Goal: Task Accomplishment & Management: Complete application form

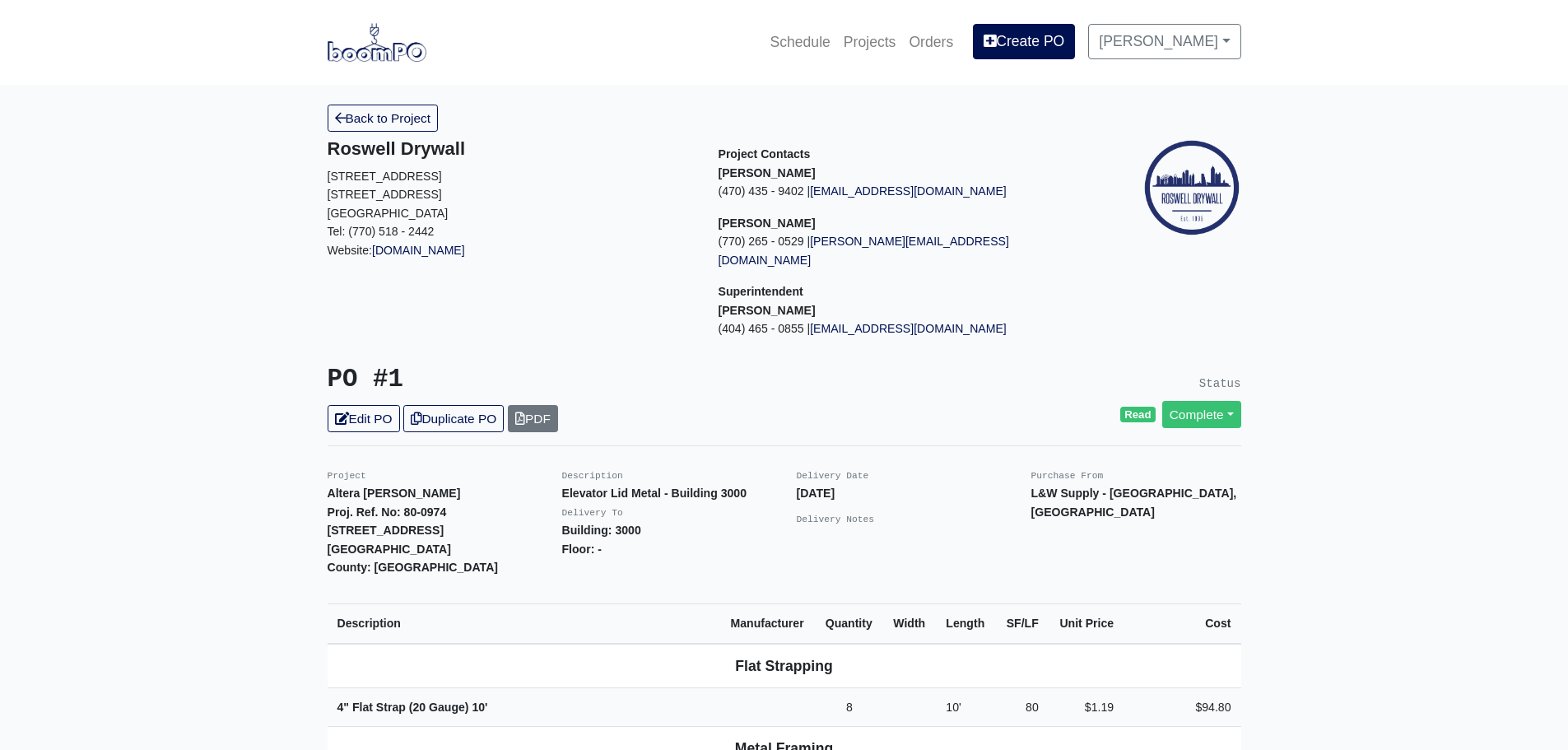
scroll to position [247, 0]
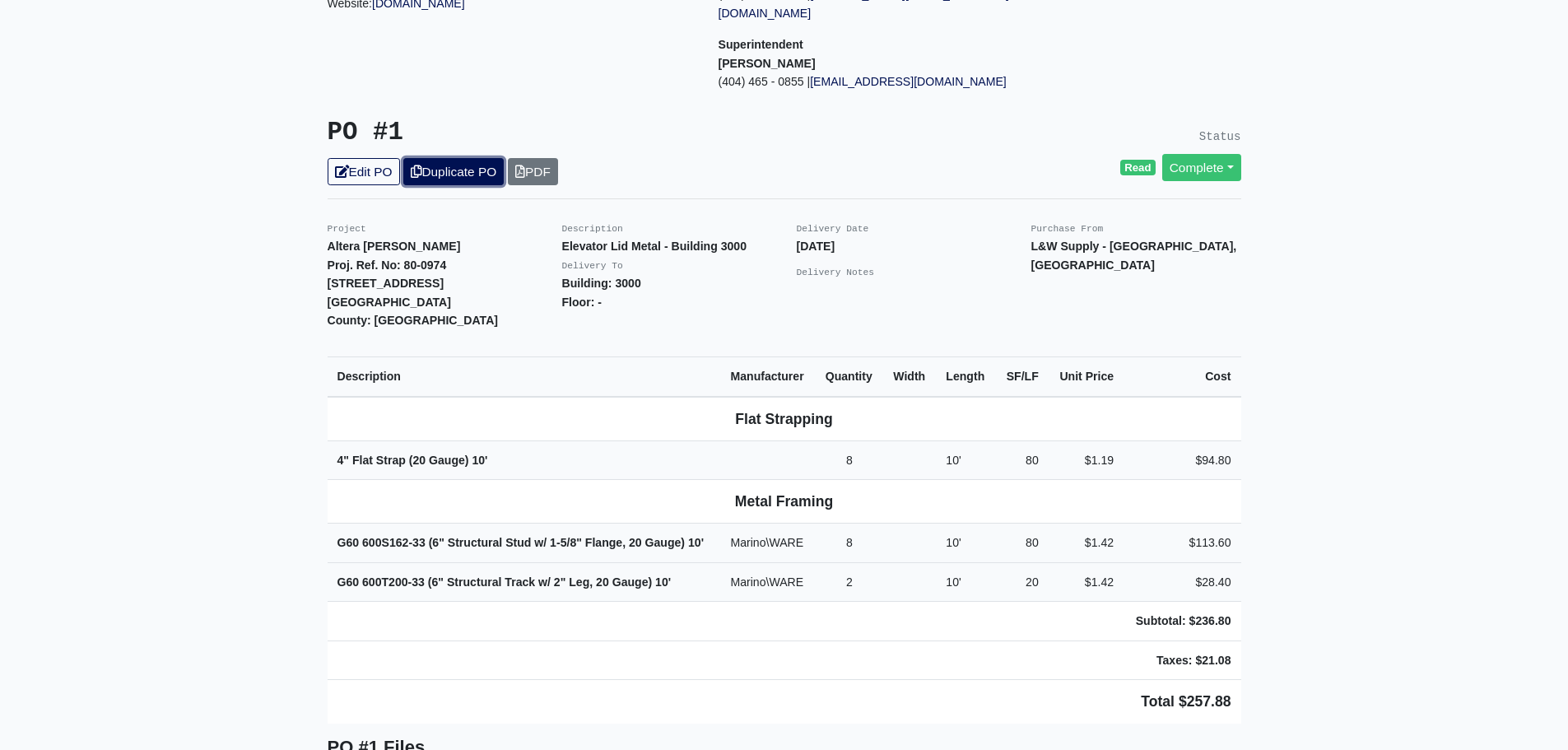
click at [484, 158] on link "Duplicate PO" at bounding box center [454, 171] width 100 height 27
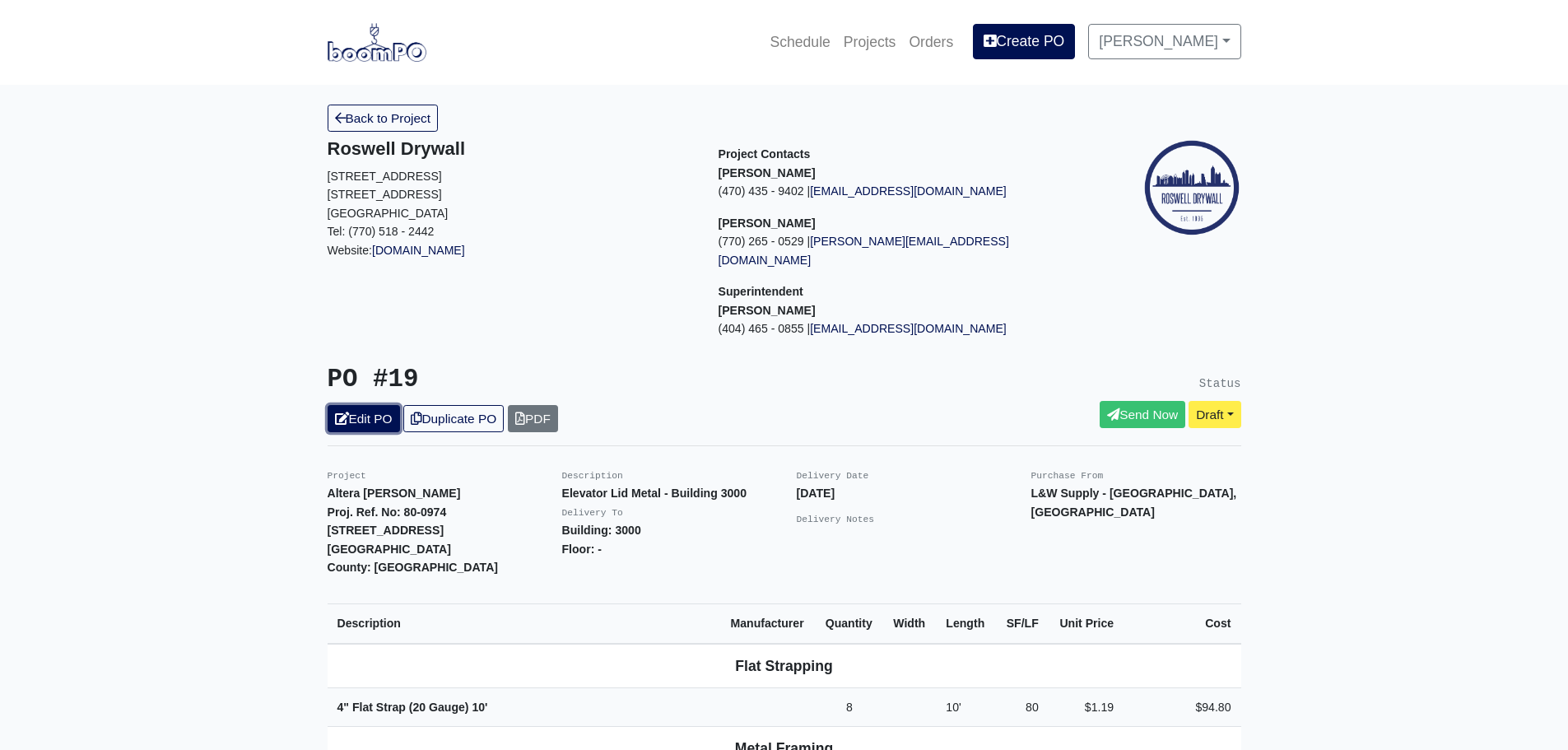
click at [373, 405] on link "Edit PO" at bounding box center [364, 418] width 73 height 27
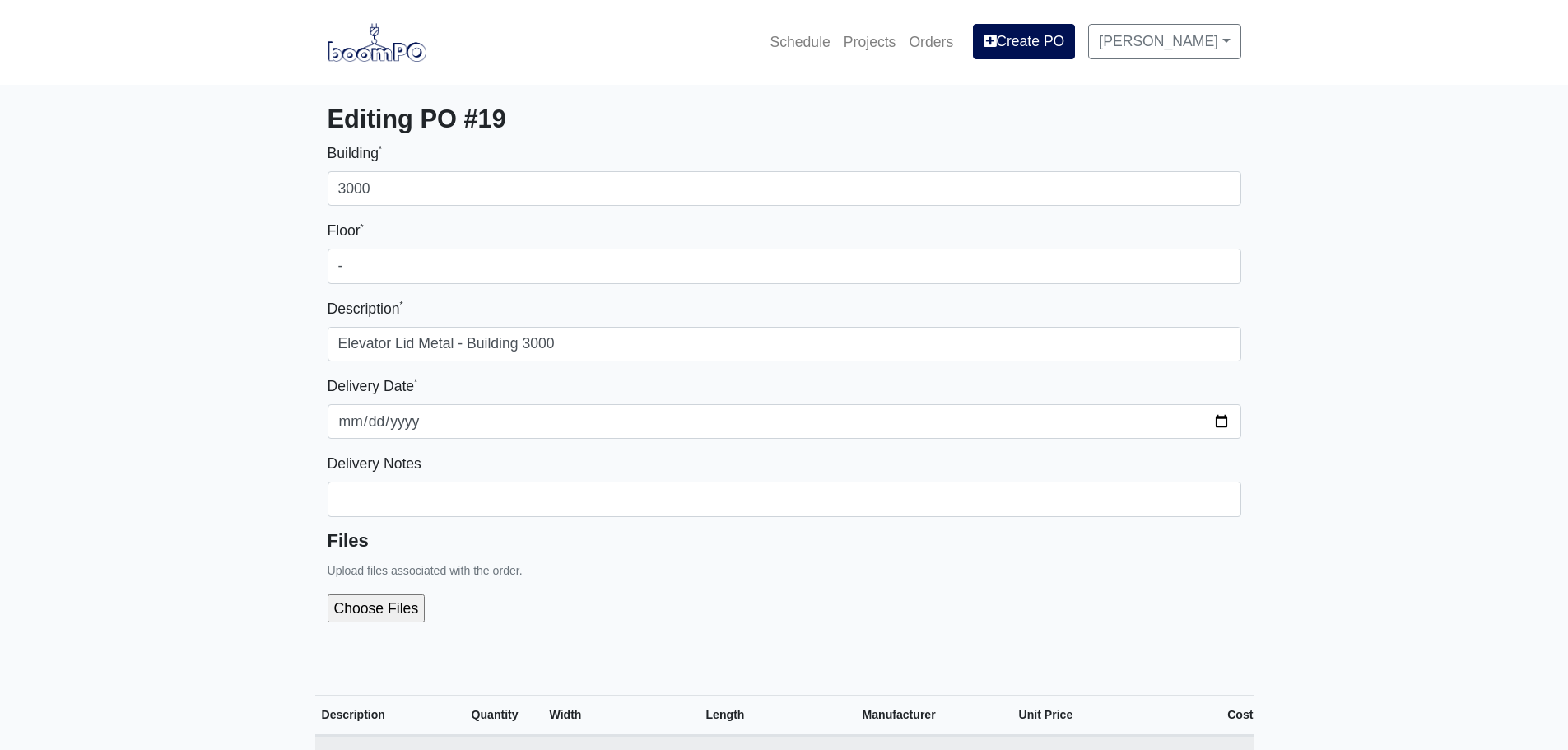
select select
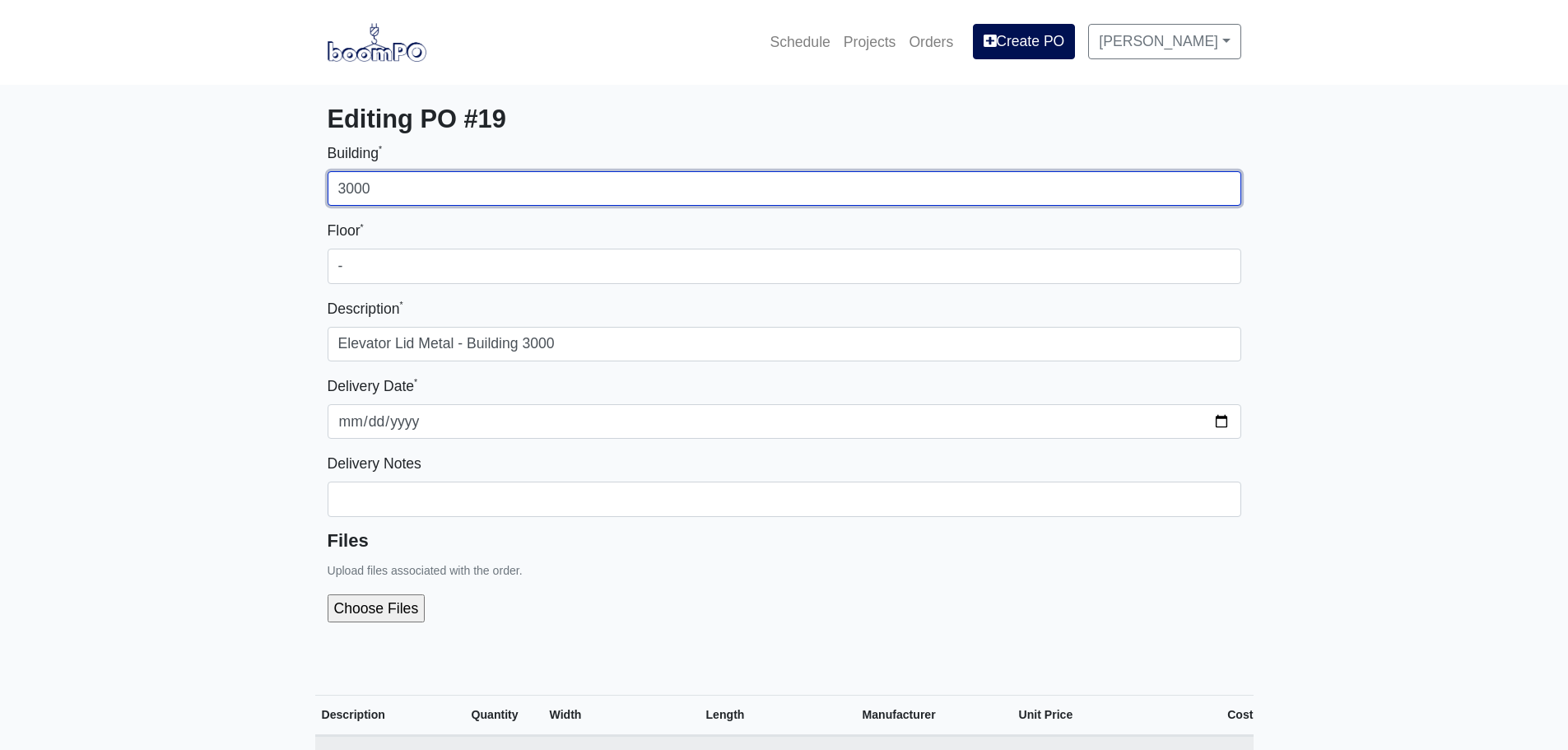
click at [339, 190] on input "3000" at bounding box center [784, 188] width 913 height 34
type input "1000"
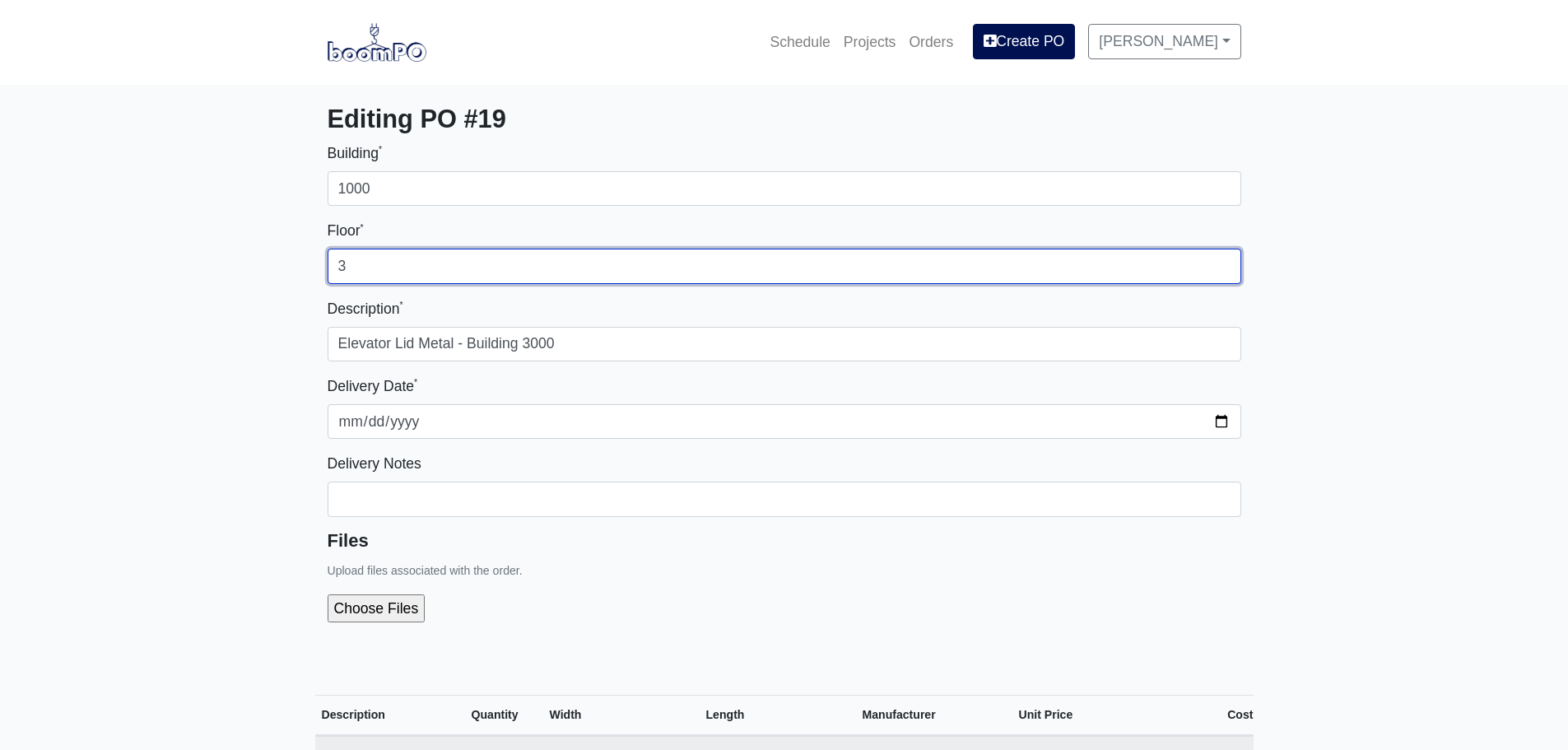
type input "3"
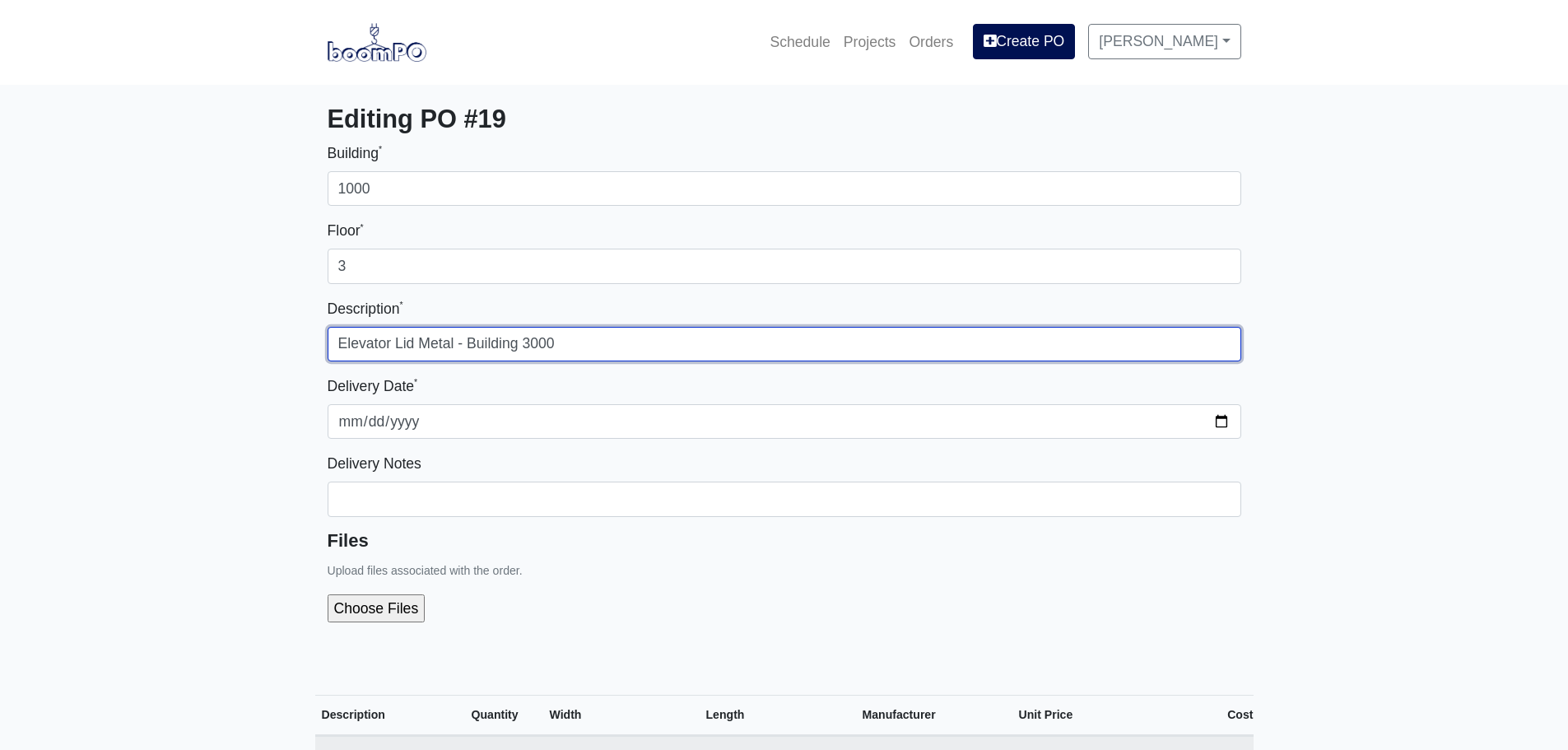
click at [390, 342] on input "Elevator Lid Metal - Building 3000" at bounding box center [784, 343] width 913 height 34
drag, startPoint x: 390, startPoint y: 342, endPoint x: 289, endPoint y: 346, distance: 101.1
click at [506, 344] on input "Stair Lid Metal - Building 3000" at bounding box center [784, 343] width 913 height 34
type input "Stair Lid Metal - Building 1000"
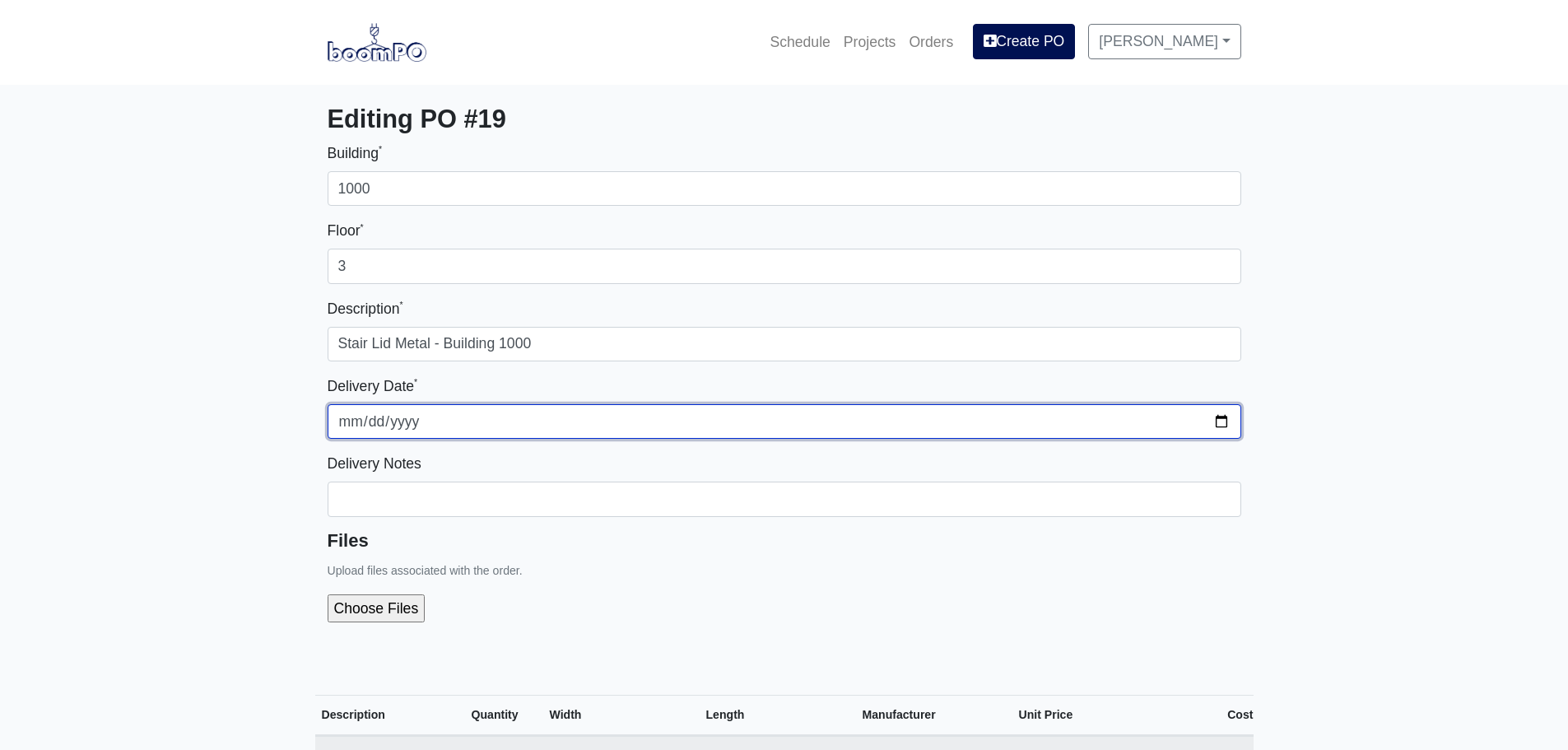
click at [1219, 423] on input "2025-06-05" at bounding box center [784, 421] width 913 height 34
type input "2025-08-19"
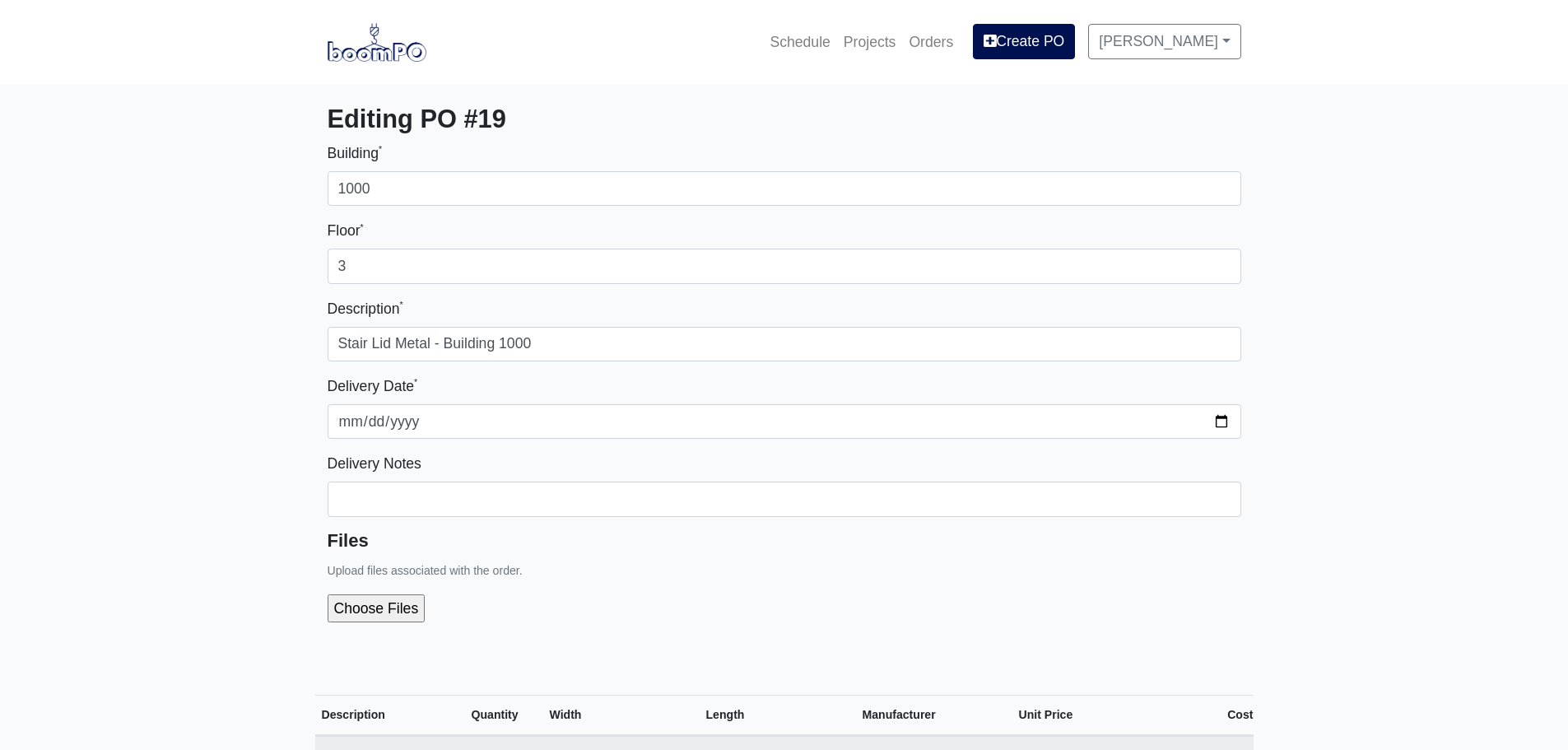
click at [733, 556] on div "Files Upload files associated with the order." at bounding box center [784, 583] width 913 height 106
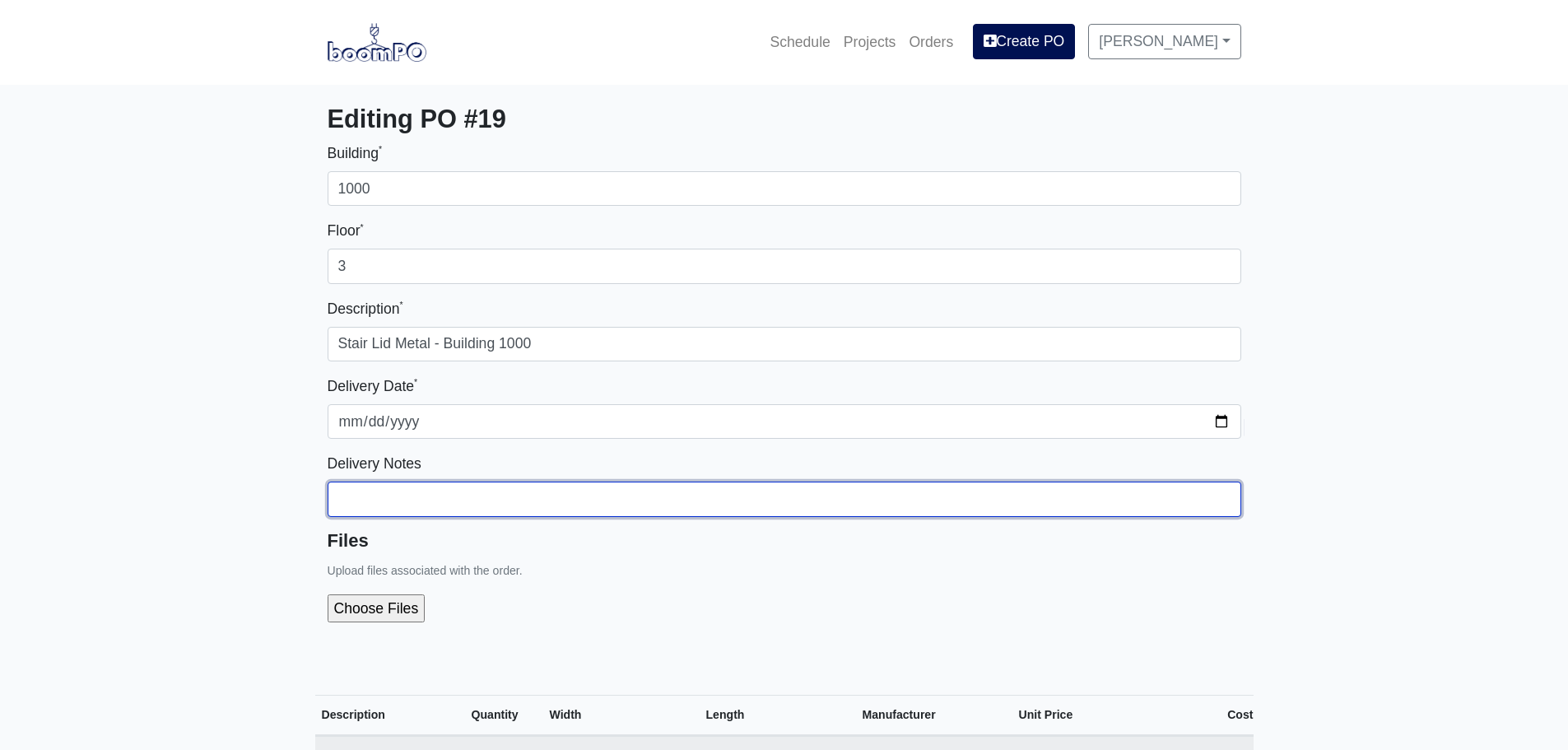
click at [588, 206] on input "Building *" at bounding box center [784, 188] width 913 height 34
type input "P"
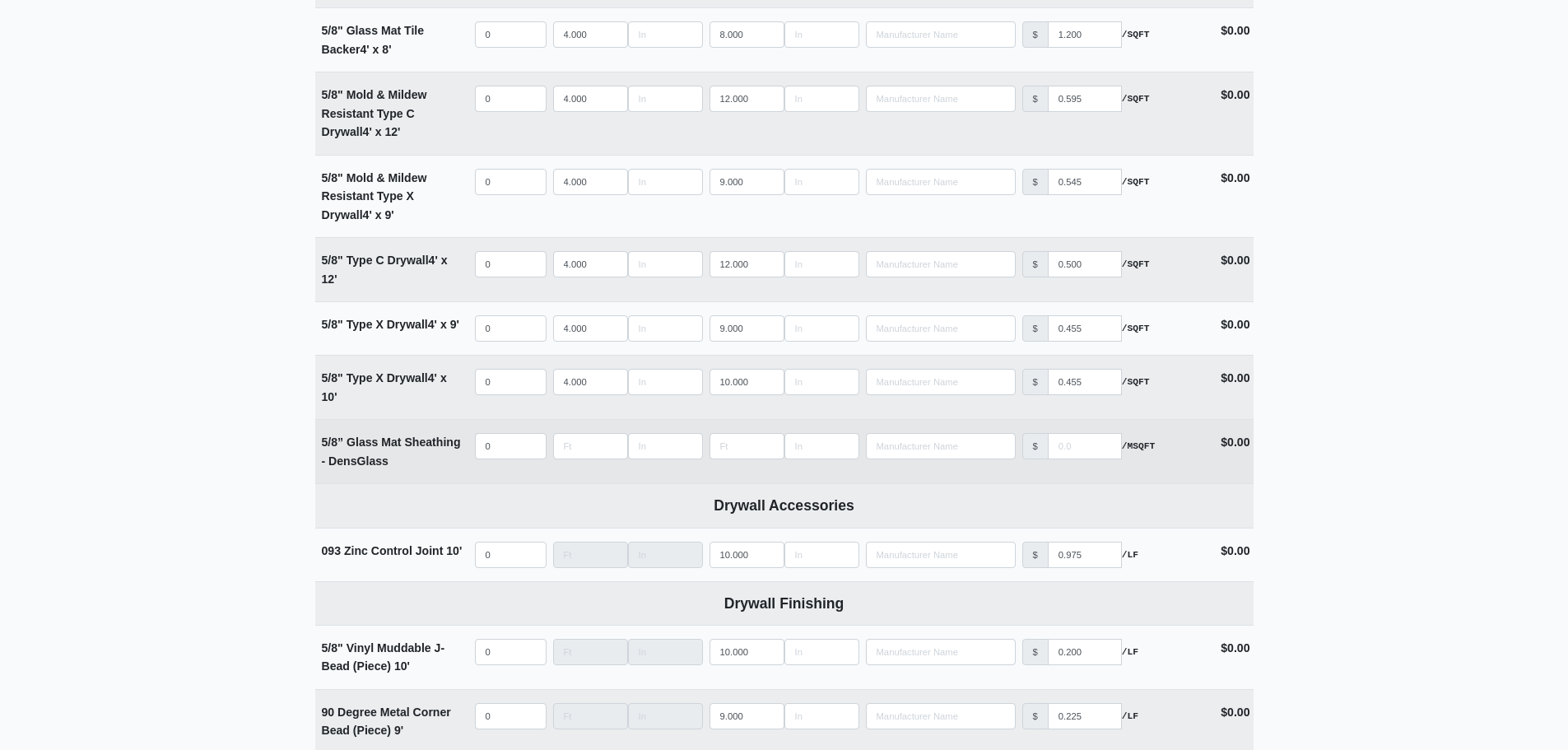
scroll to position [905, 0]
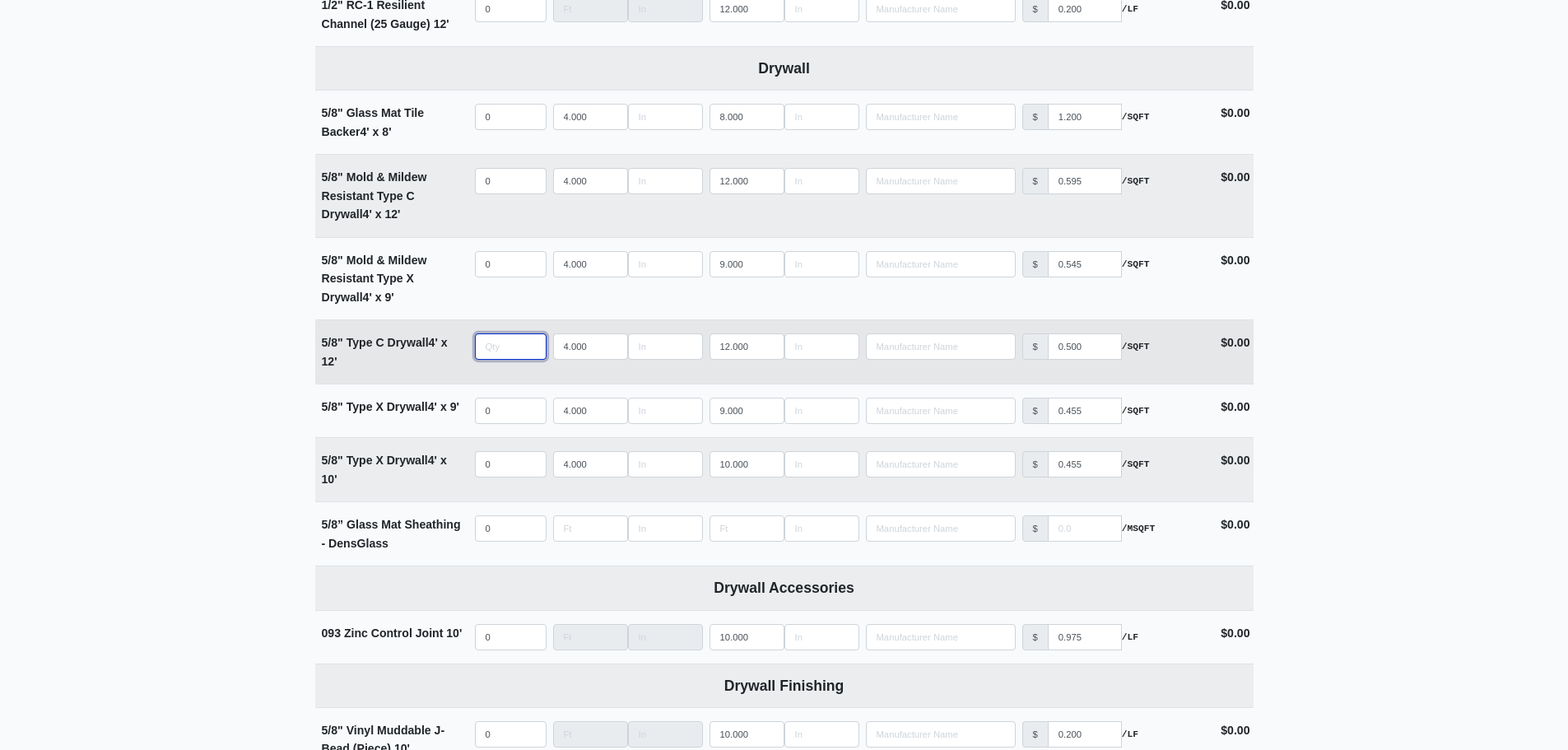
click at [498, 341] on input "quantity" at bounding box center [511, 346] width 72 height 26
type input "1"
select select
type input "15"
select select
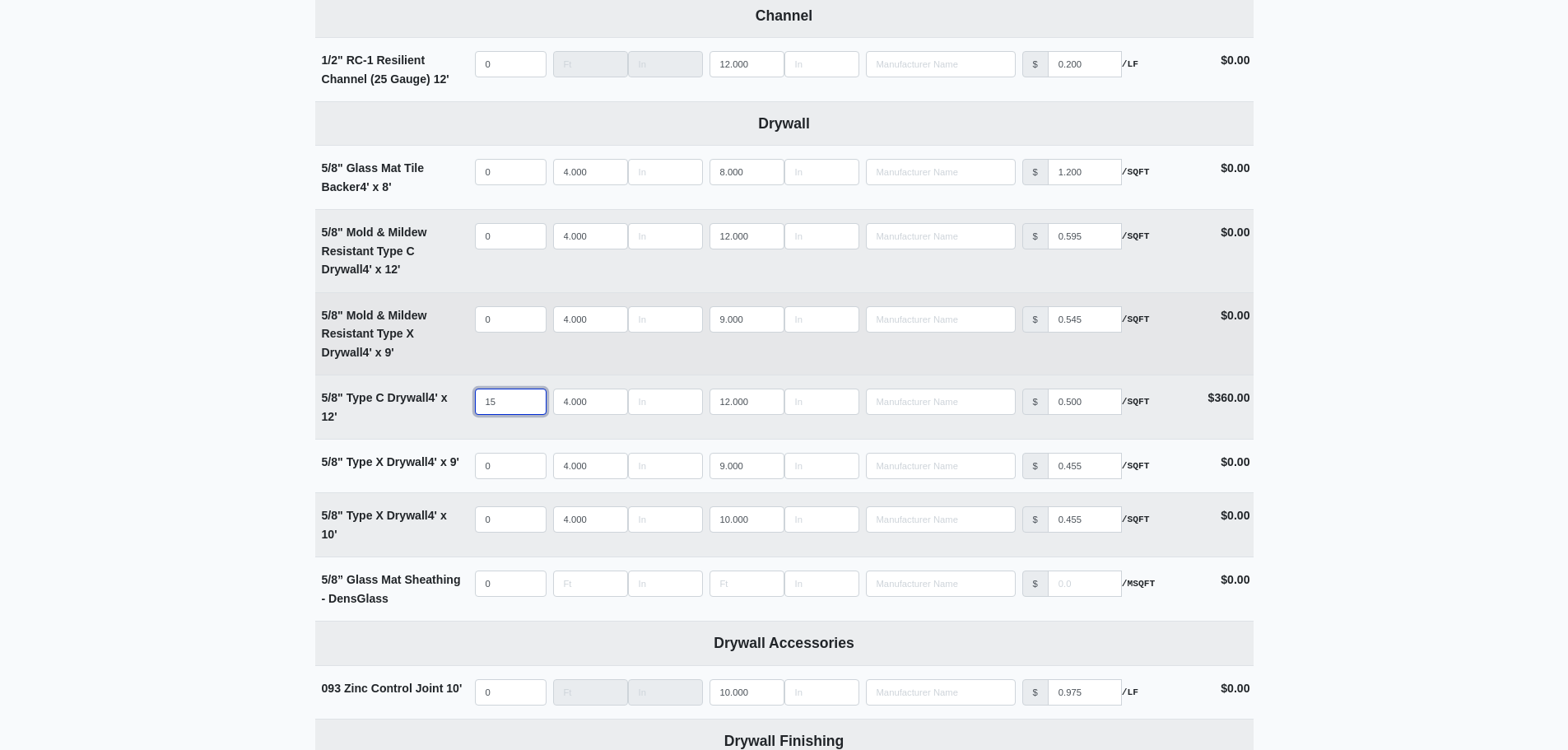
scroll to position [824, 0]
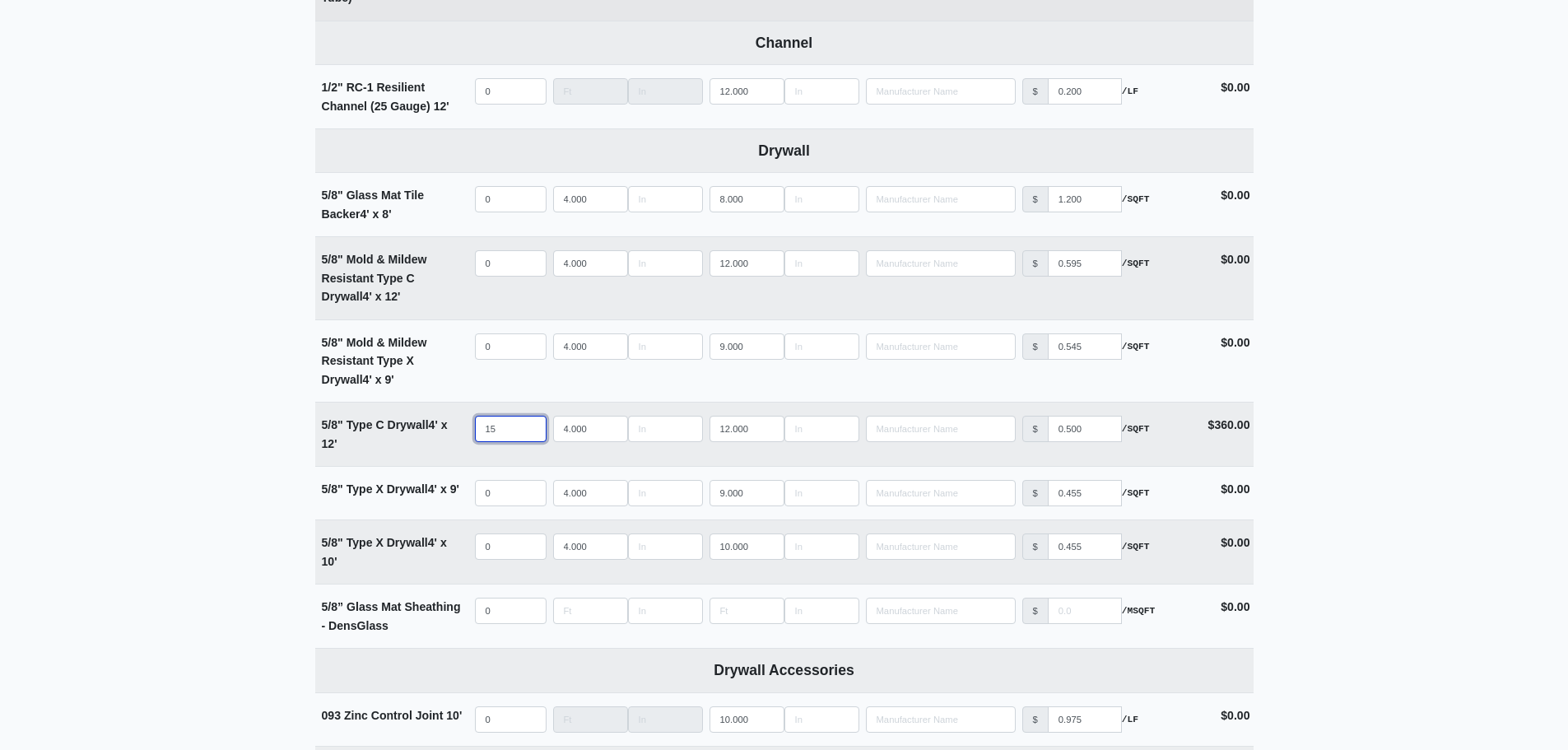
type input "15"
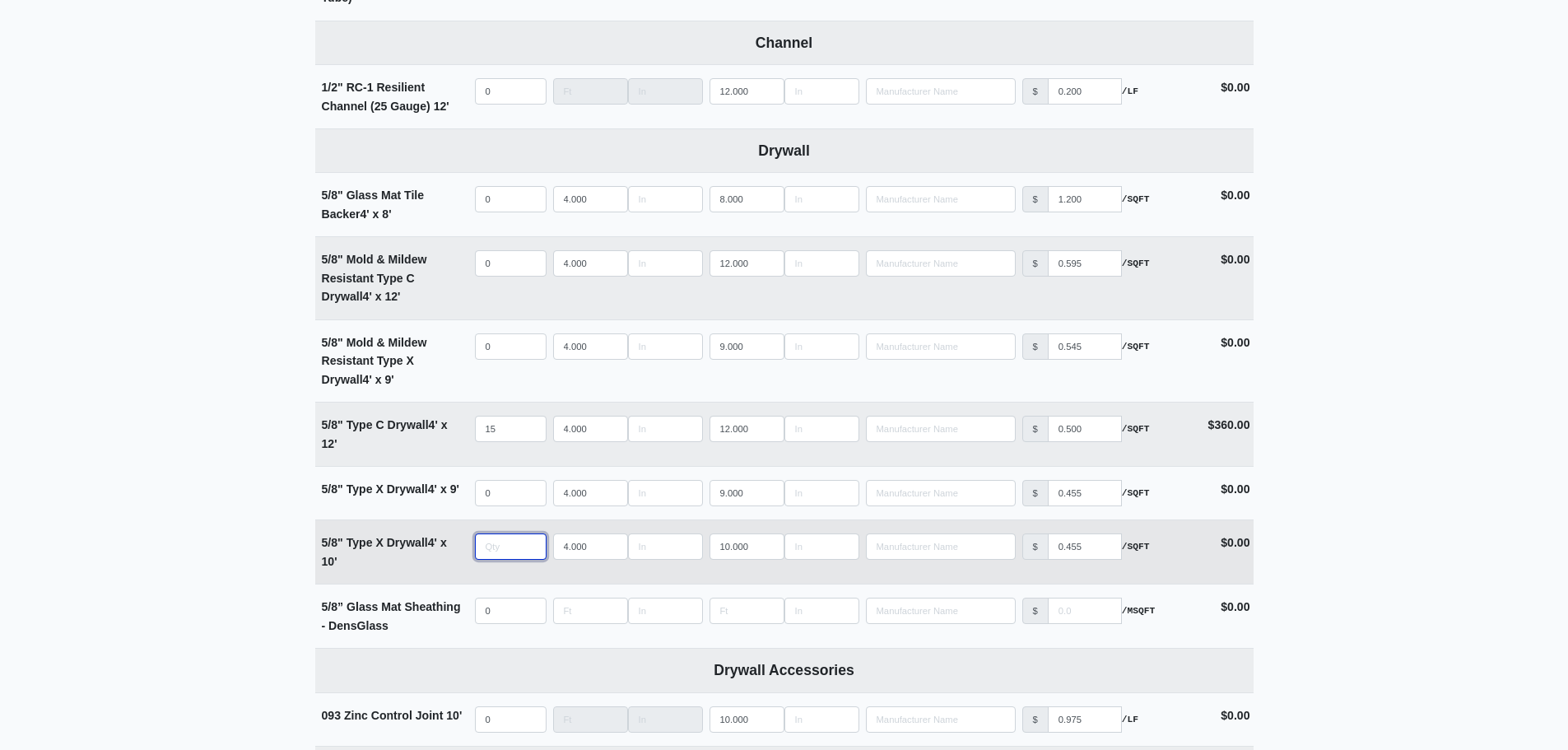
click at [498, 543] on input "quantity" at bounding box center [511, 546] width 72 height 26
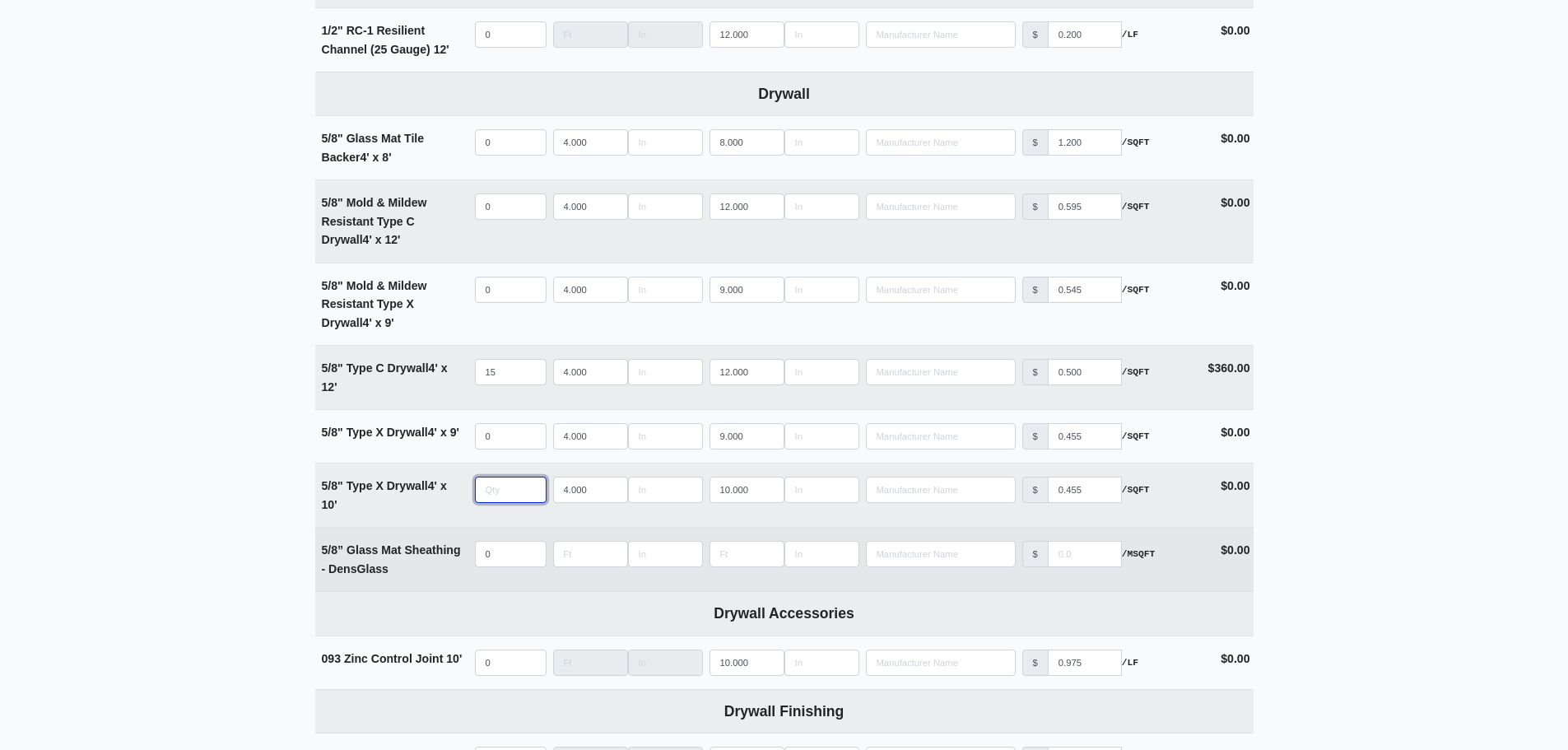
scroll to position [905, 0]
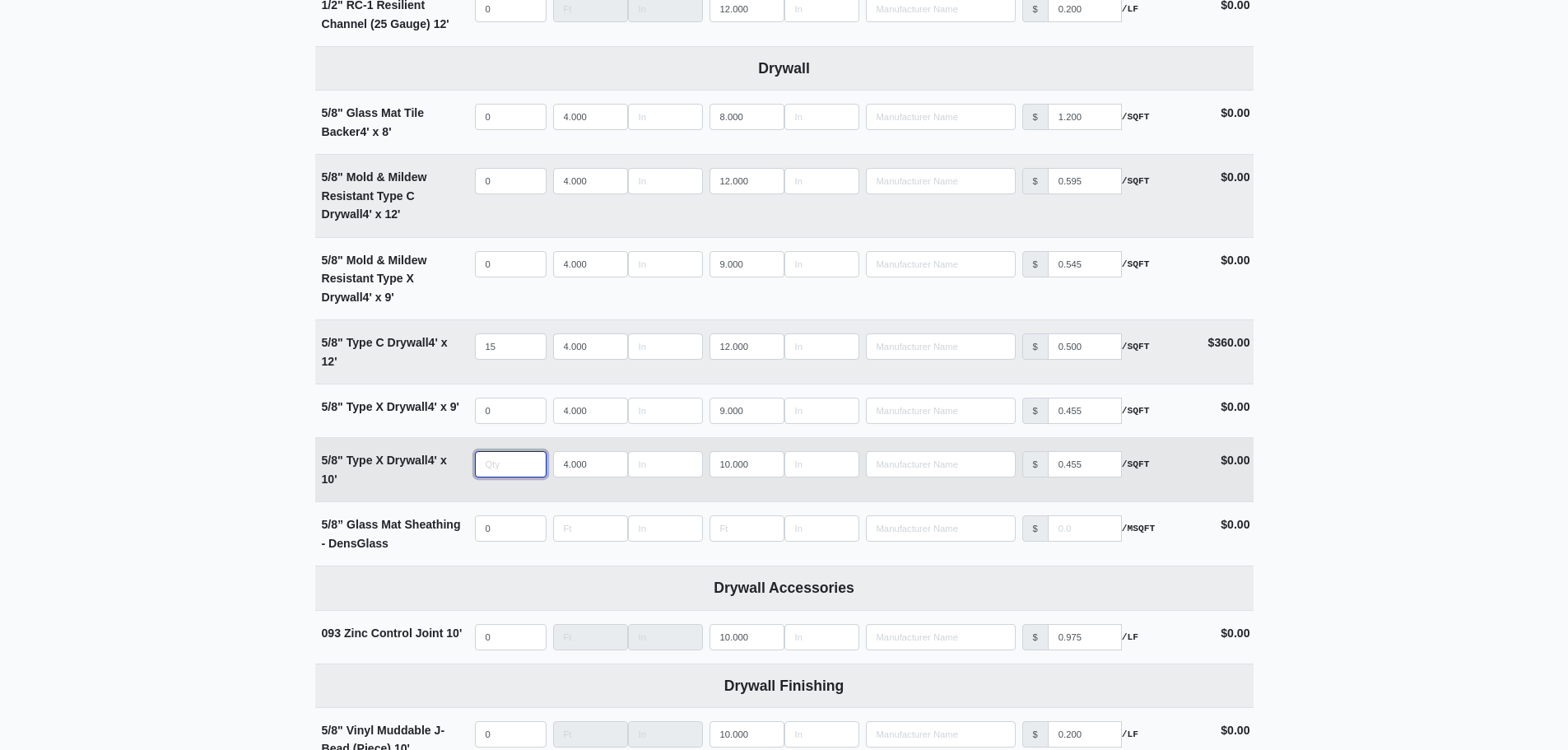
type input "4"
select select
type input "45"
select select
type input "45"
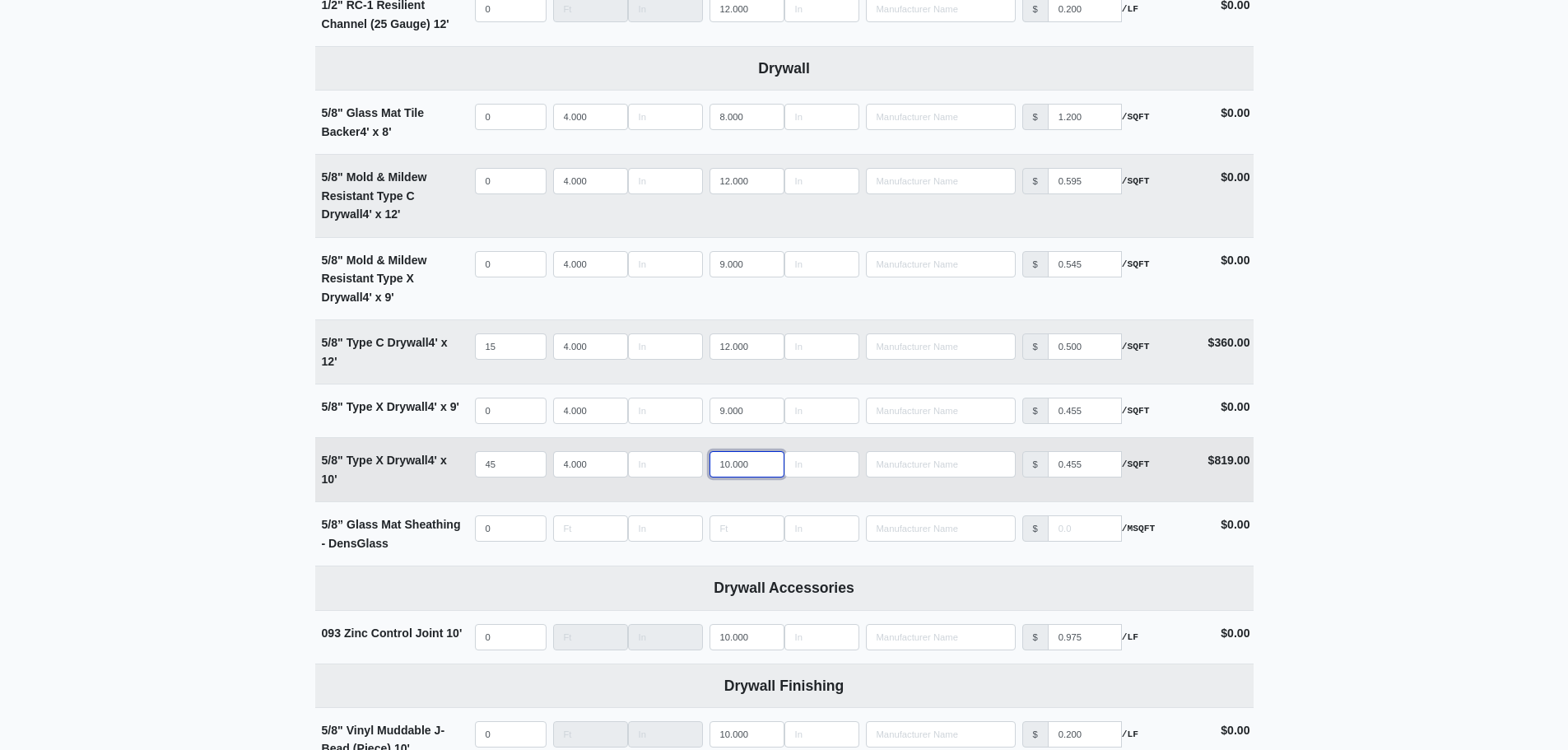
drag, startPoint x: 757, startPoint y: 462, endPoint x: 708, endPoint y: 462, distance: 49.0
click at [708, 462] on td "Length 10.000" at bounding box center [784, 470] width 156 height 63
type input "1"
select select
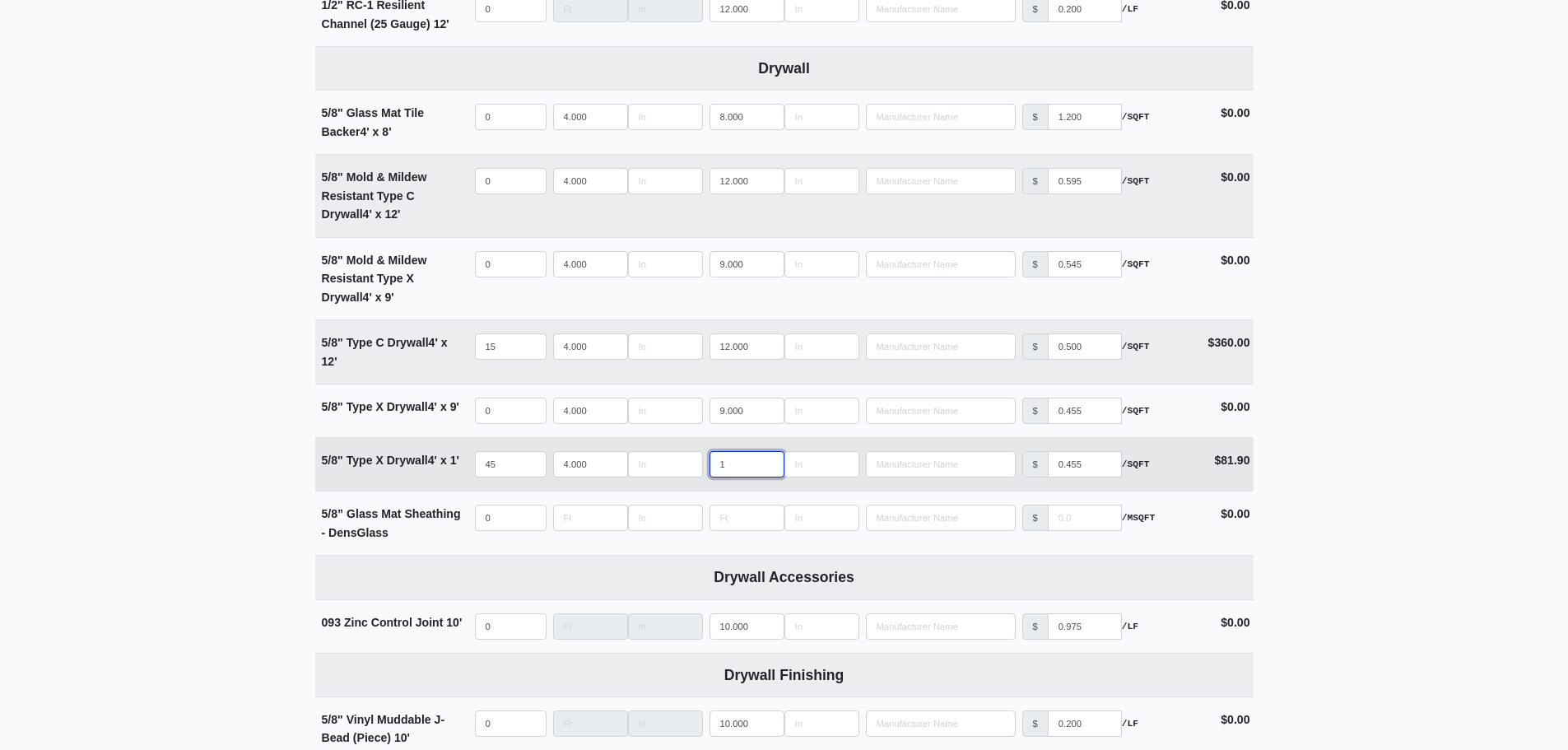
type input "12"
select select
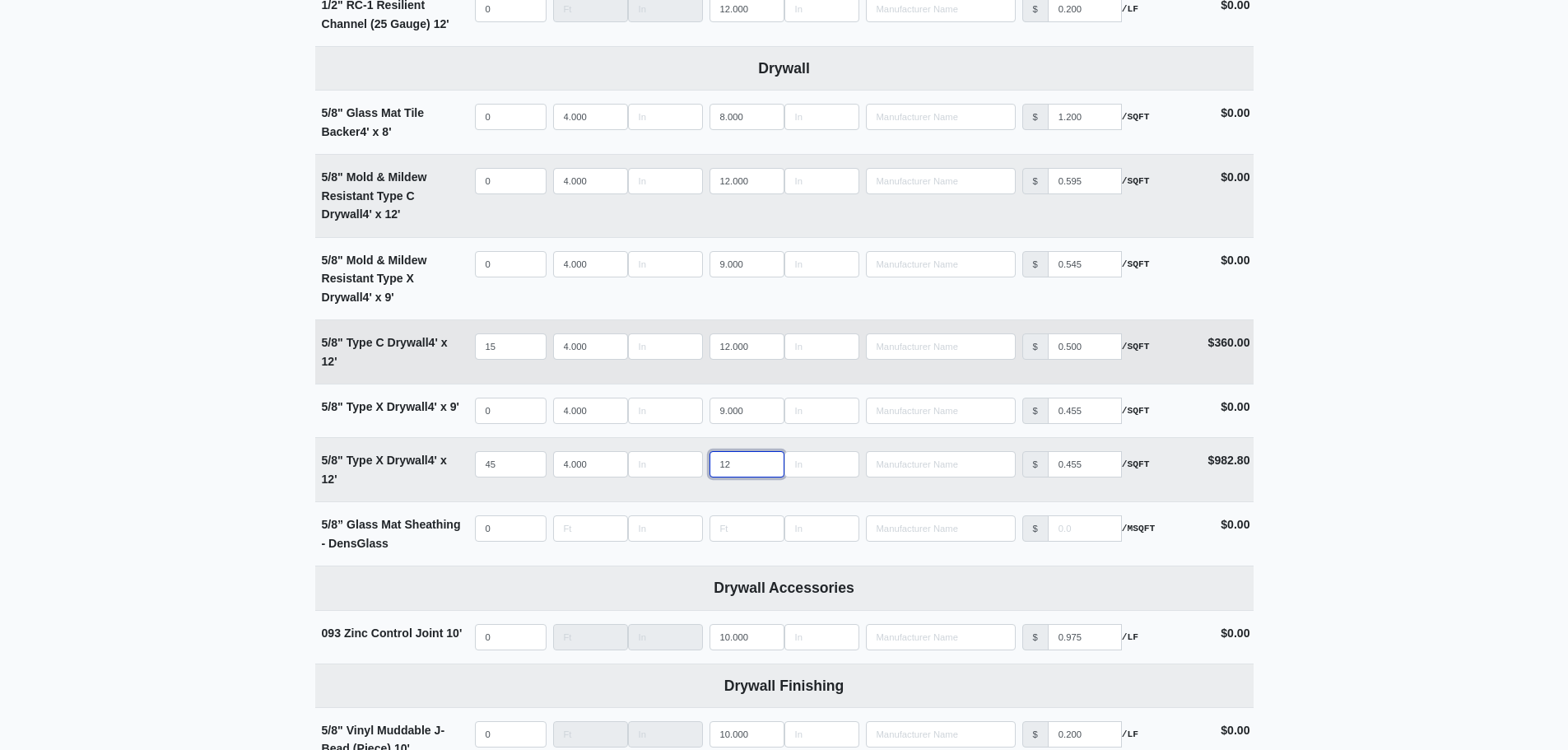
type input "12"
drag, startPoint x: 504, startPoint y: 350, endPoint x: 451, endPoint y: 350, distance: 53.0
click at [451, 350] on tr "5/8" Type C Drywall 4' x 12' Qty 15 Width 4.000 Length 12.000 Manufacturer No R…" at bounding box center [784, 351] width 938 height 64
select select
type input "0"
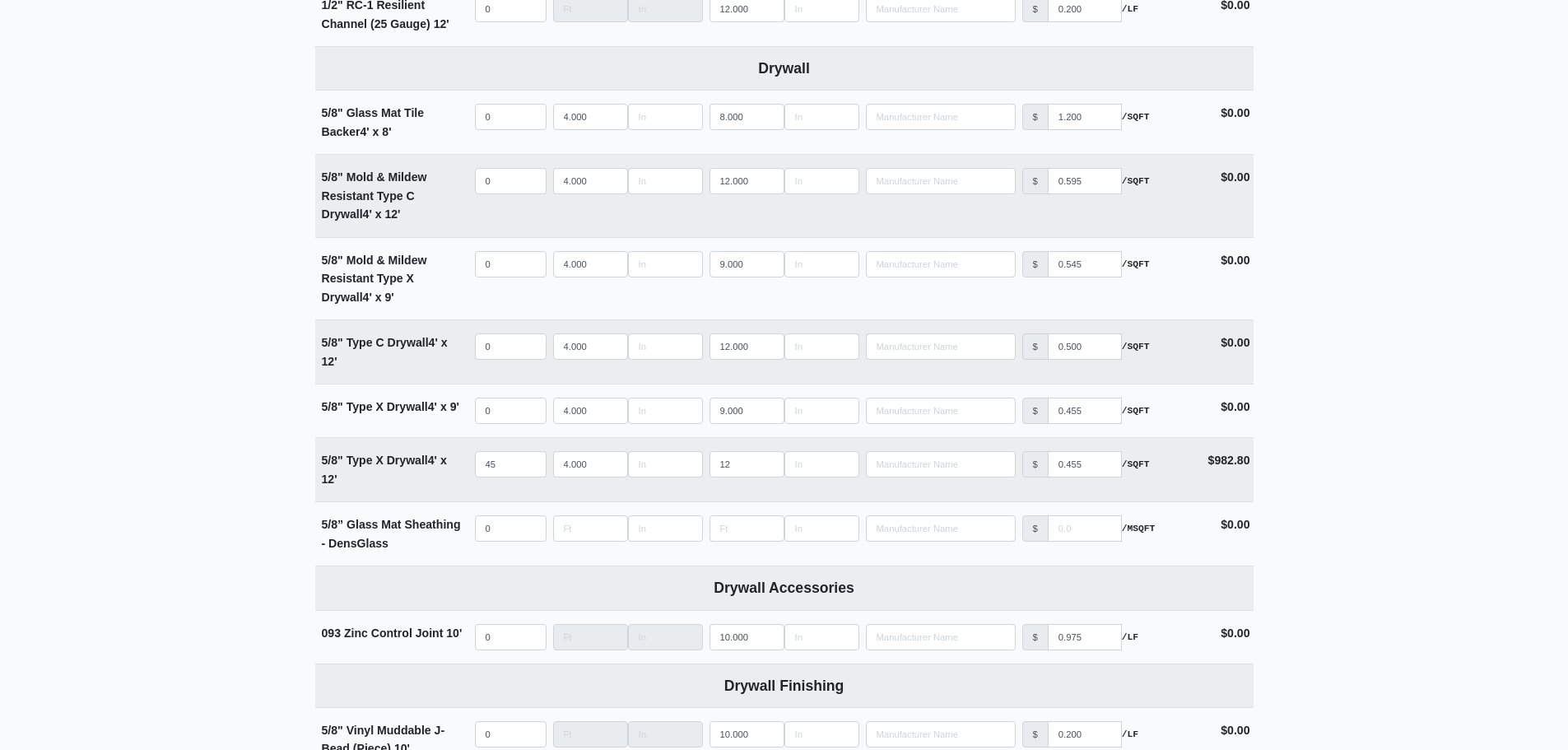
click at [240, 499] on main "Editing PO #19 Building * 1000 Floor * 3 Description * Stair Lid Metal - Buildi…" at bounding box center [784, 609] width 1568 height 2859
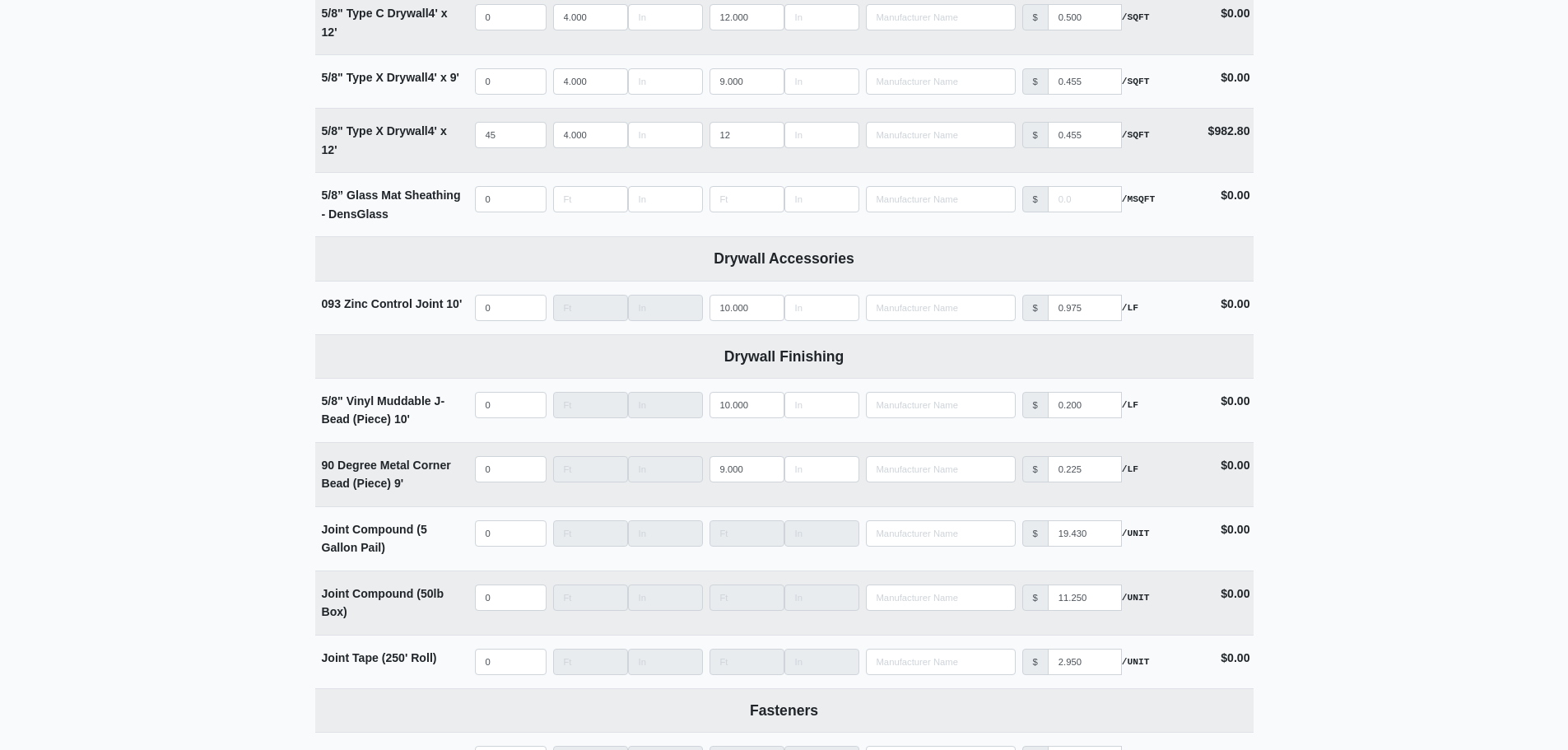
scroll to position [1318, 0]
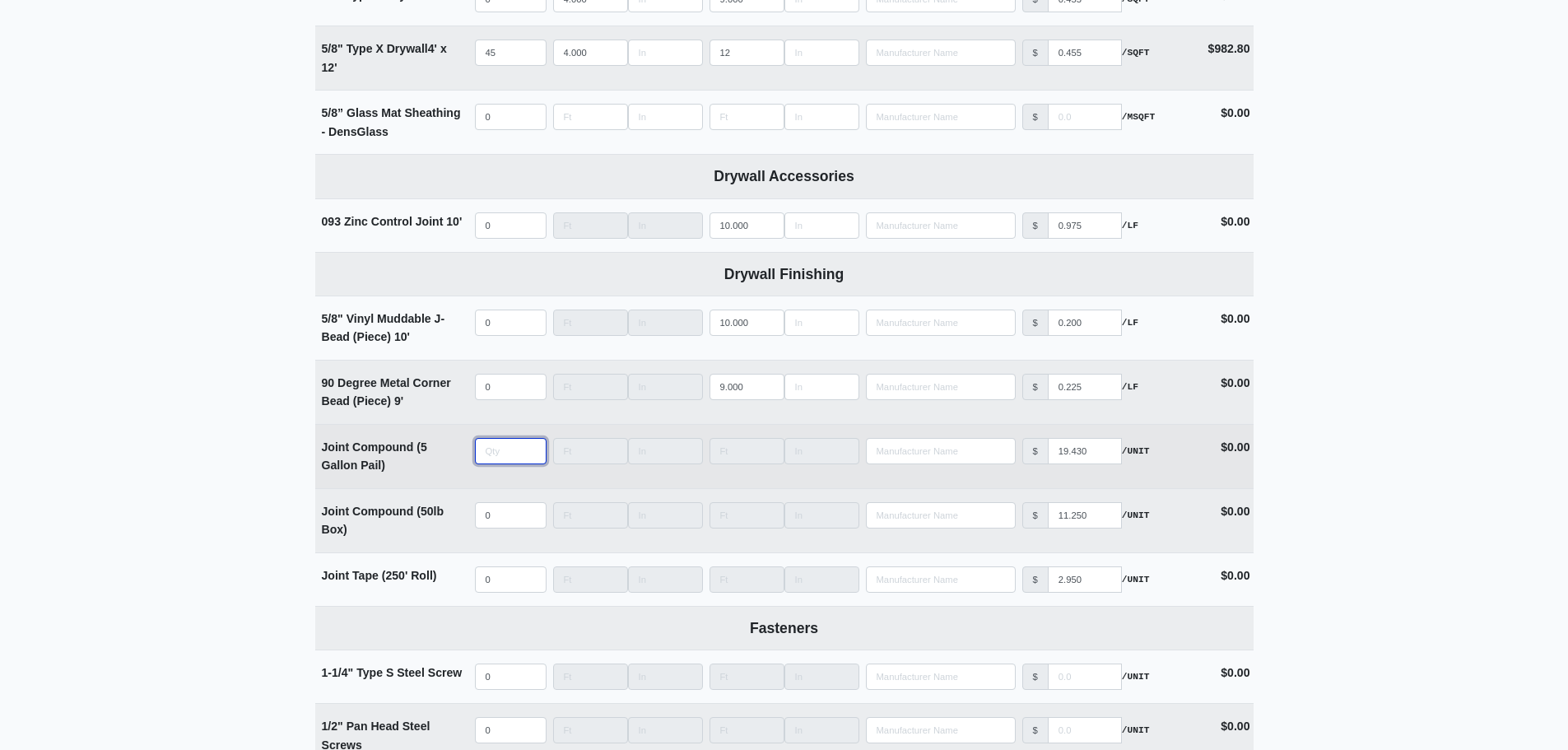
click at [492, 459] on input "quantity" at bounding box center [511, 451] width 72 height 26
type input "3"
select select
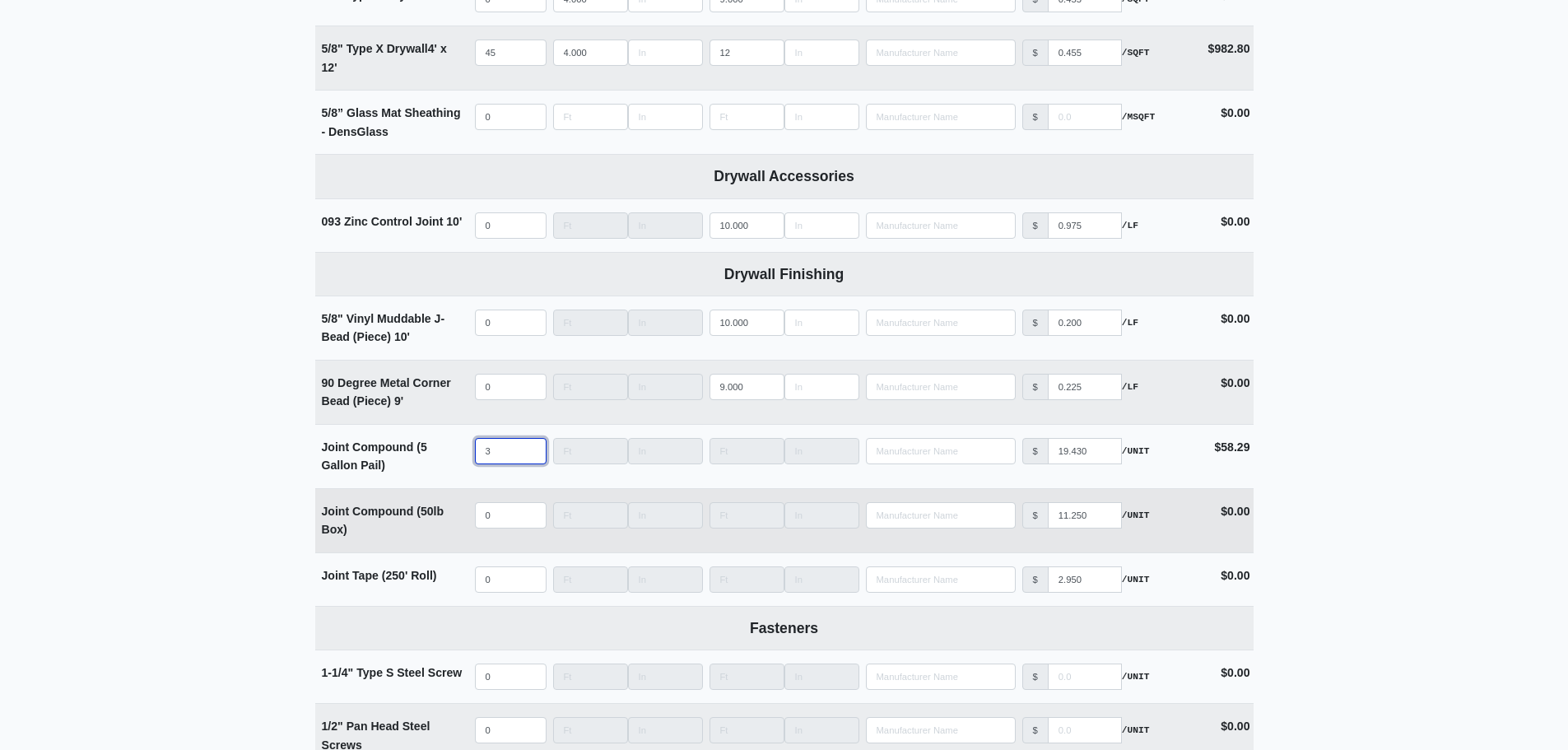
type input "3"
click at [493, 518] on input "quantity" at bounding box center [511, 516] width 72 height 26
type input "3"
select select
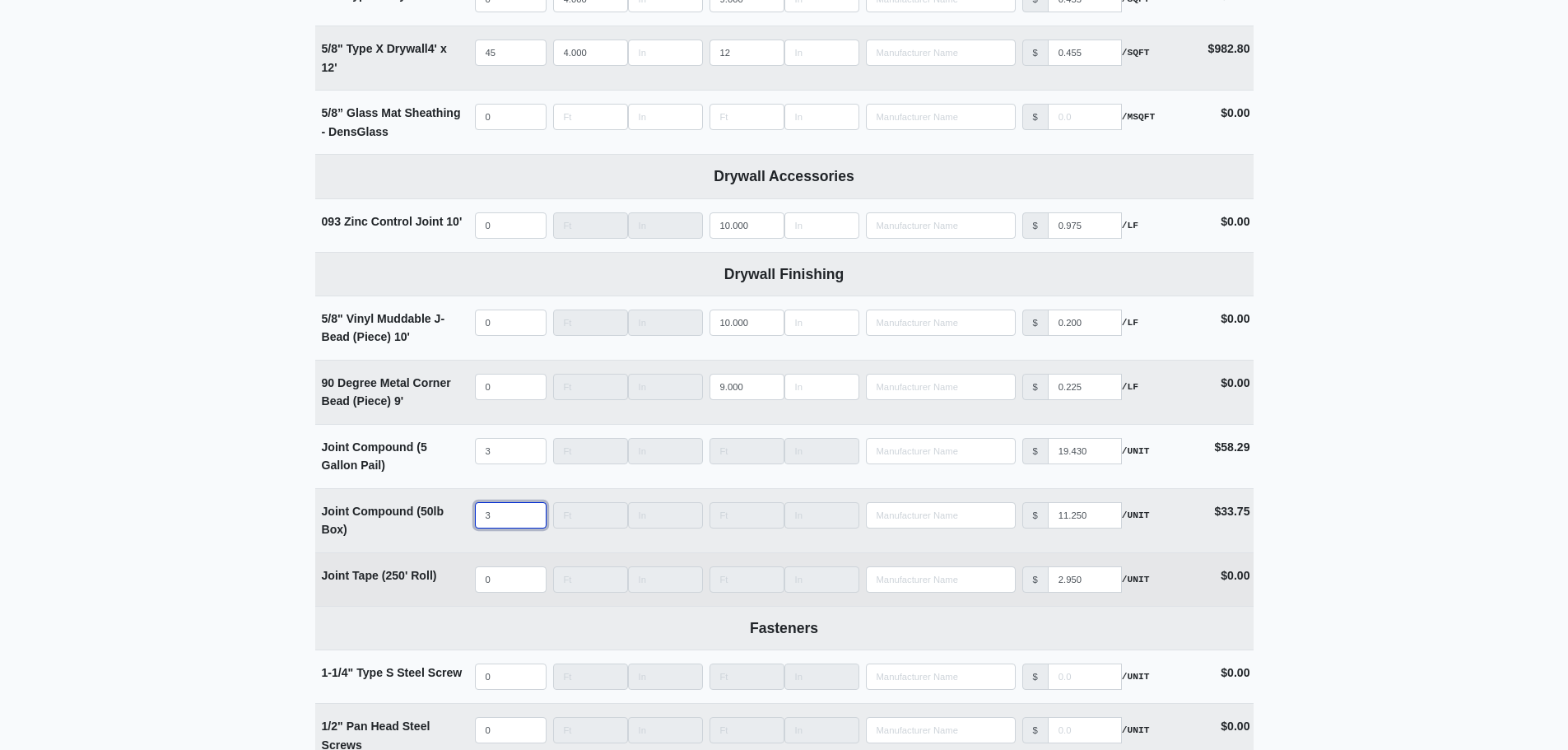
type input "3"
type input "-1"
select select
type input "-1"
click at [523, 587] on input "-1" at bounding box center [511, 580] width 72 height 26
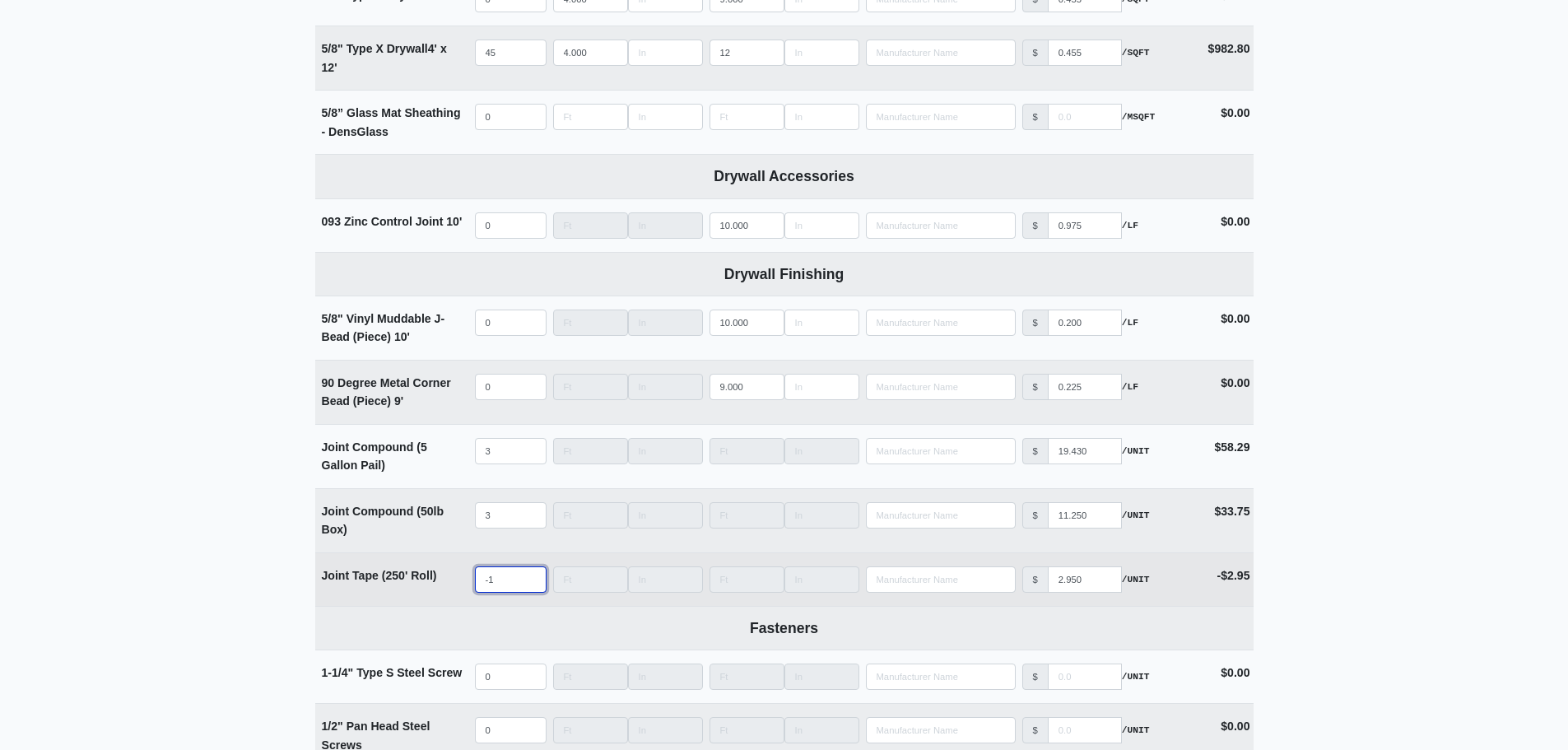
click at [510, 589] on input "-1" at bounding box center [511, 580] width 72 height 26
select select
type input "3"
select select
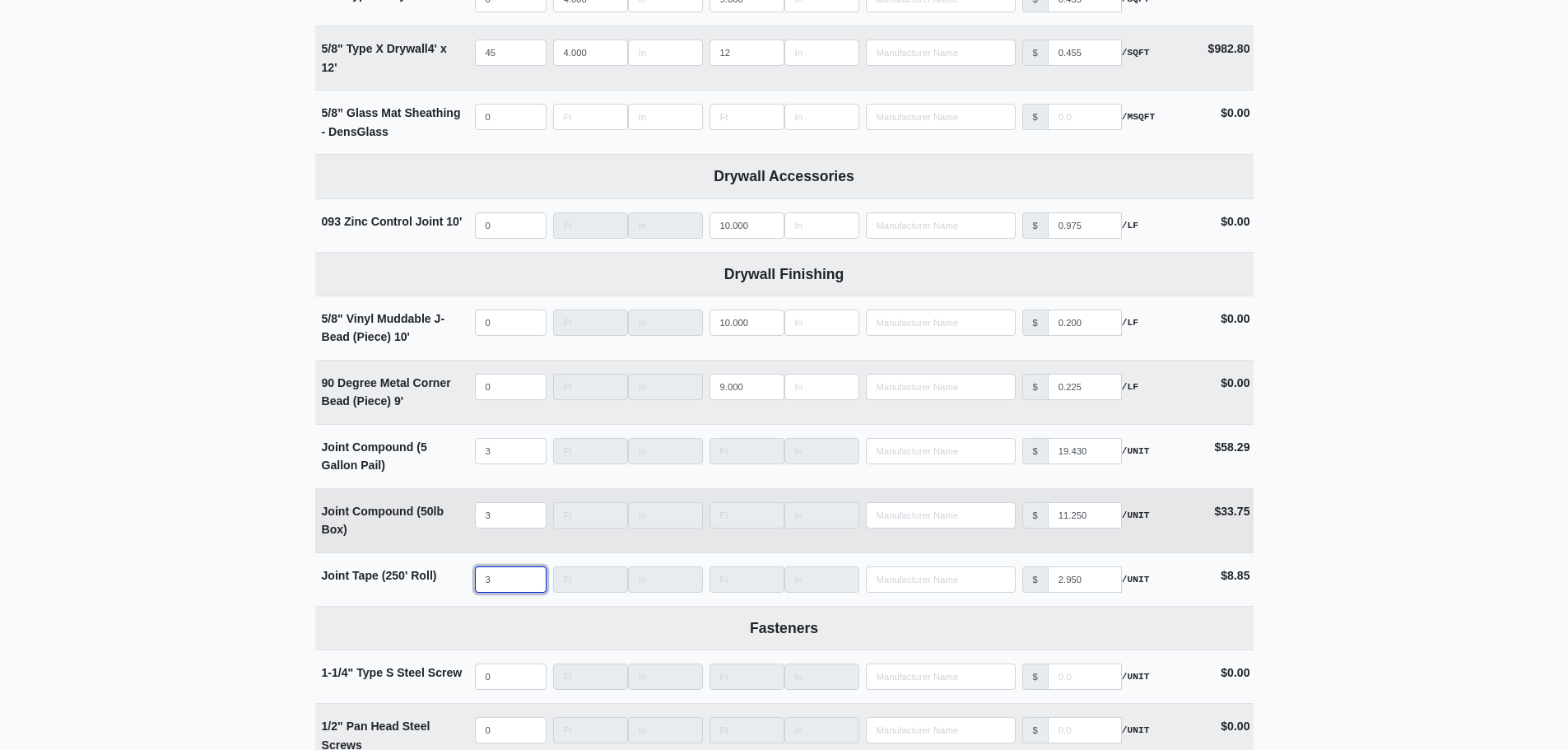
type input "3"
click at [511, 523] on input "3" at bounding box center [511, 516] width 72 height 26
select select
type input "0"
click at [431, 527] on div "Joint Compound (50lb Box)" at bounding box center [393, 521] width 143 height 37
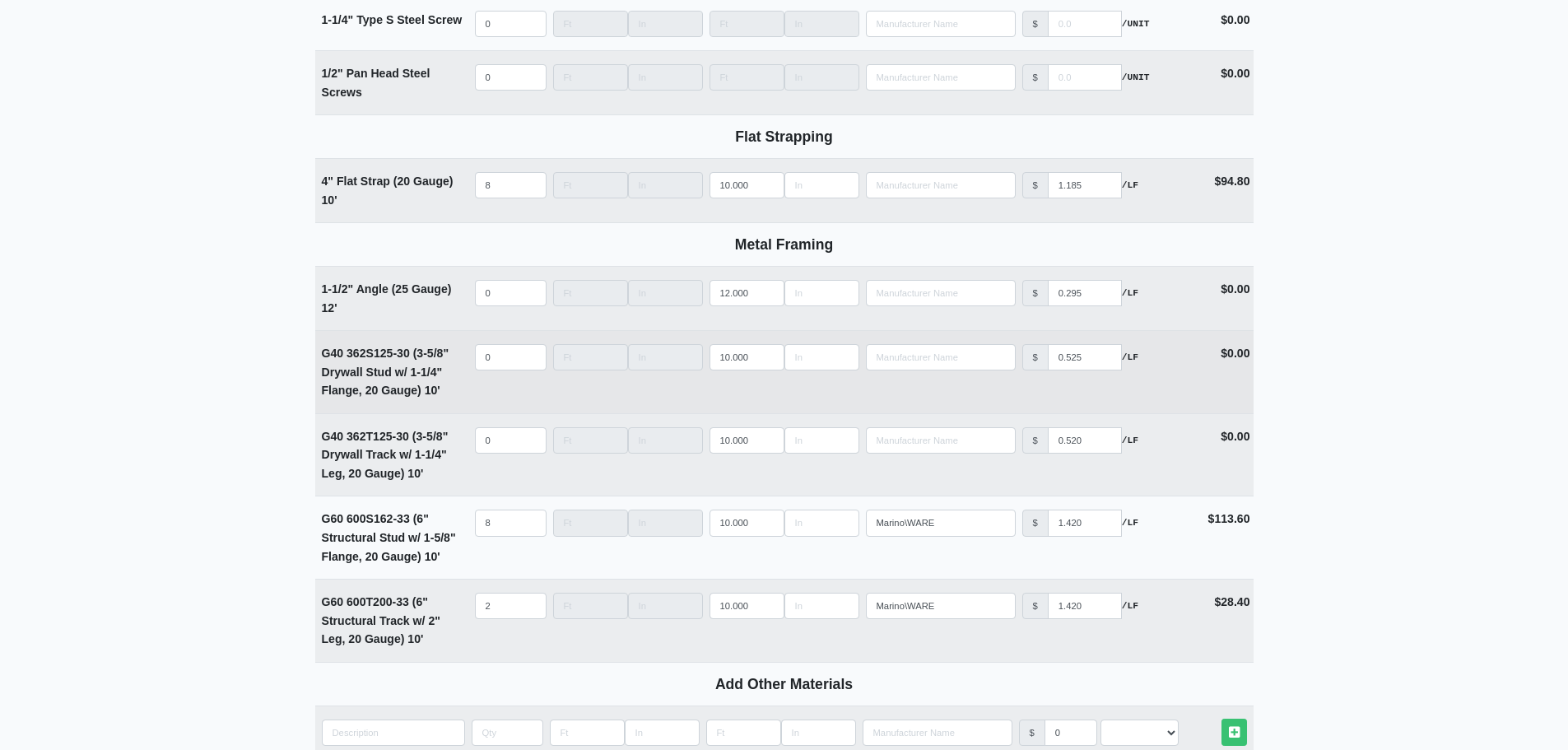
scroll to position [1976, 0]
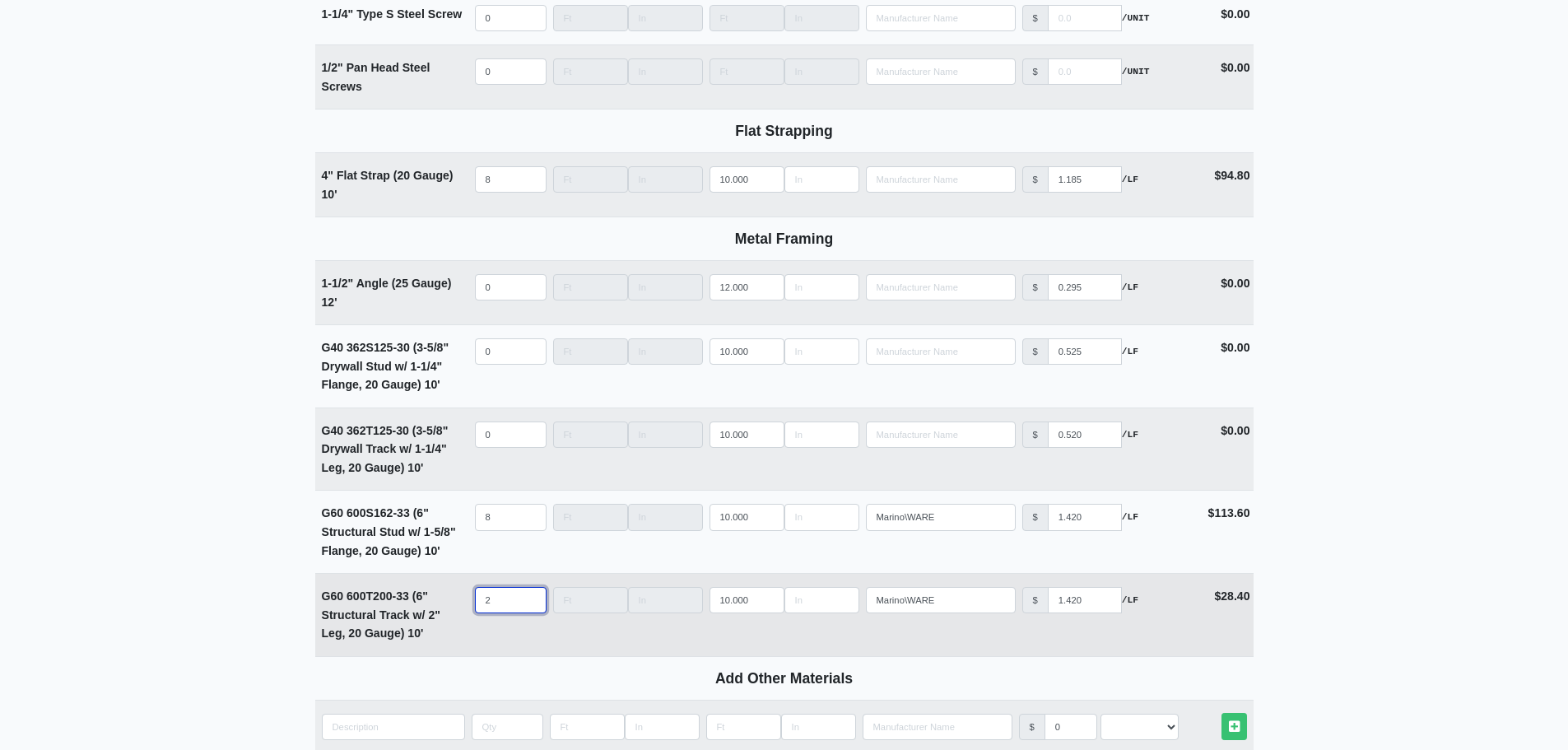
drag, startPoint x: 504, startPoint y: 608, endPoint x: 426, endPoint y: 608, distance: 78.0
click at [426, 608] on tr "G60 600T200-33 (6" Structural Track w/ 2" Leg, 20 Gauge) 10' Qty 2 Width Length…" at bounding box center [784, 614] width 938 height 83
type input "21"
select select
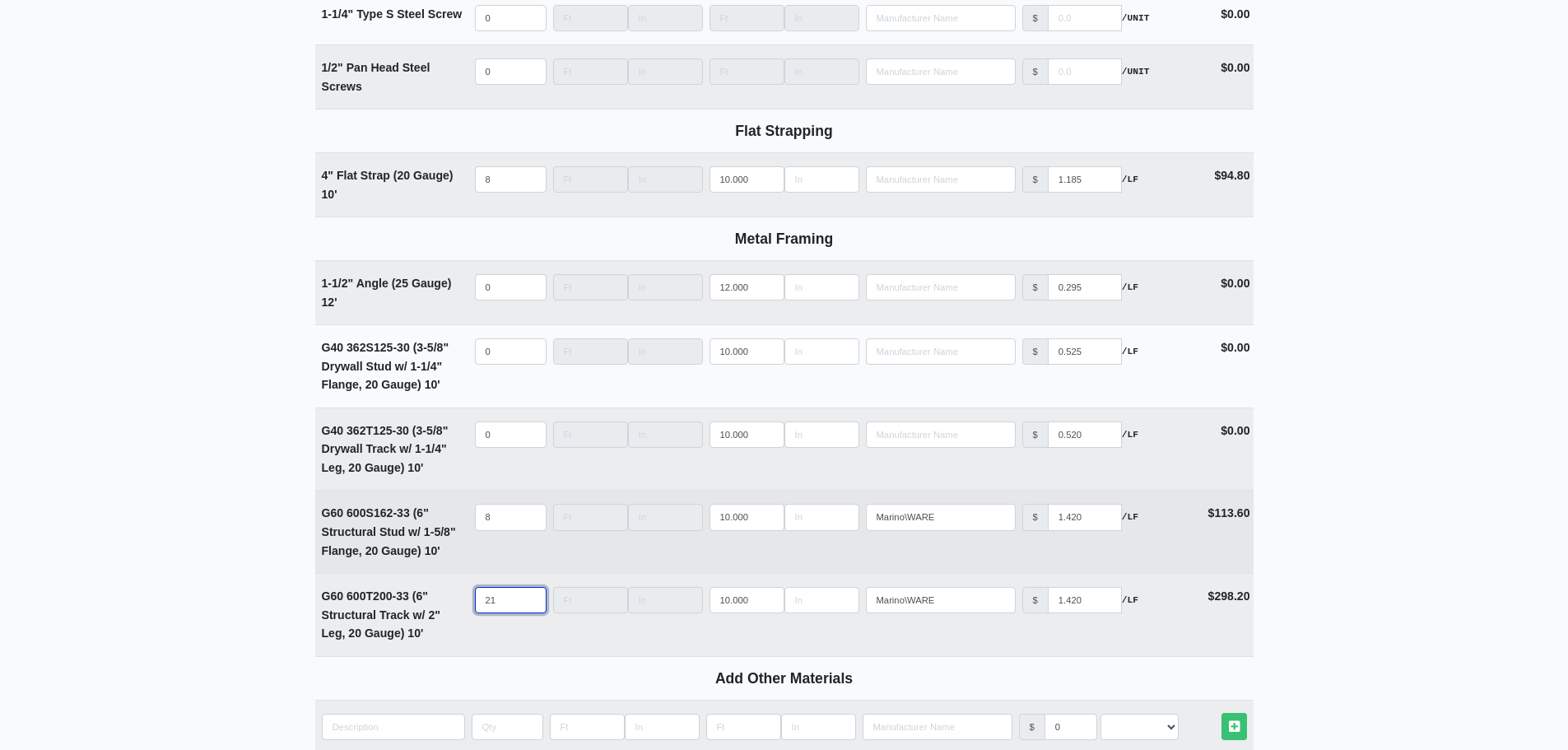
type input "21"
drag, startPoint x: 505, startPoint y: 525, endPoint x: 448, endPoint y: 527, distance: 57.0
click at [448, 527] on tr "G60 600S162-33 (6" Structural Stud w/ 1-5/8" Flange, 20 Gauge) 10' Qty 8 Width …" at bounding box center [784, 531] width 938 height 83
type input "6"
select select
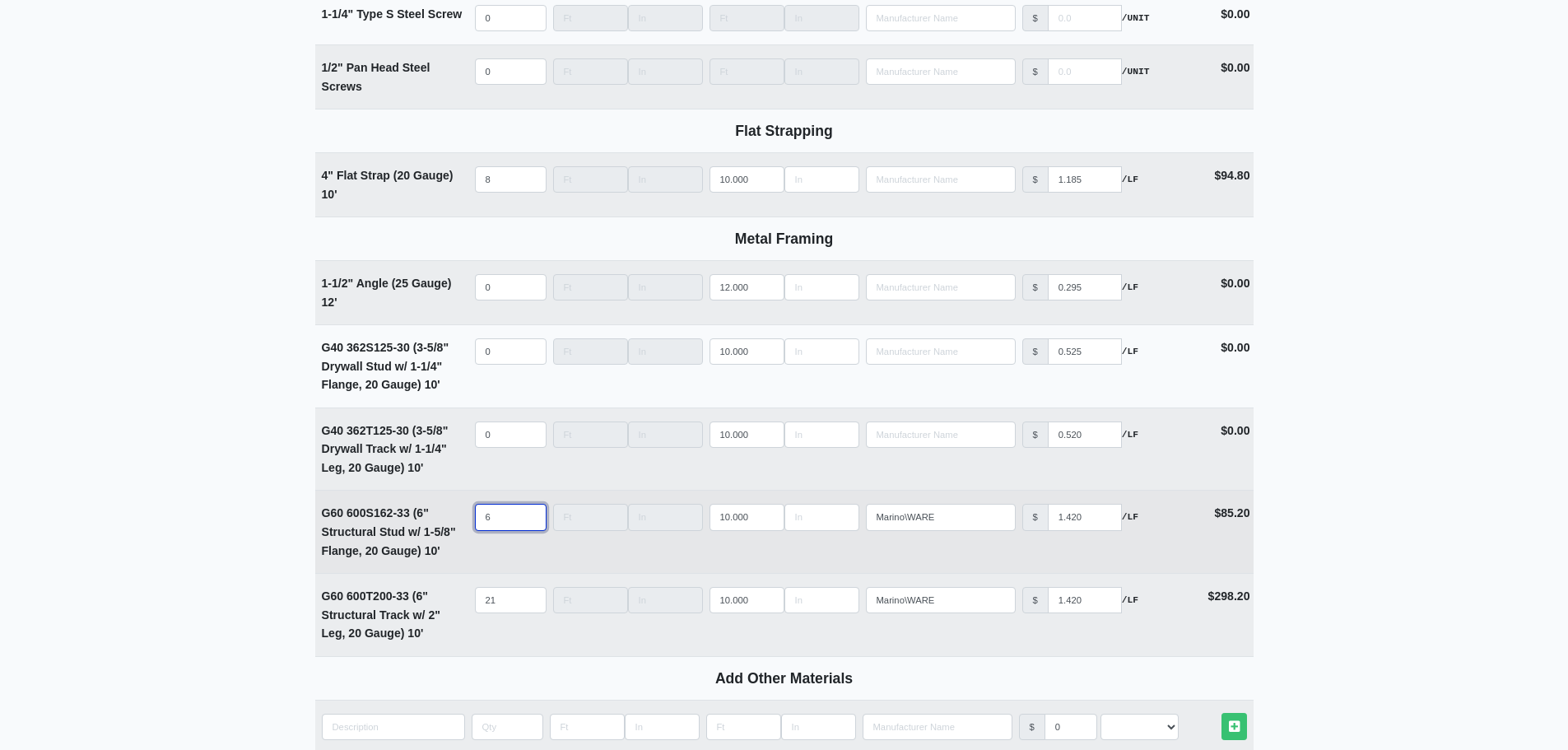
type input "63"
select select
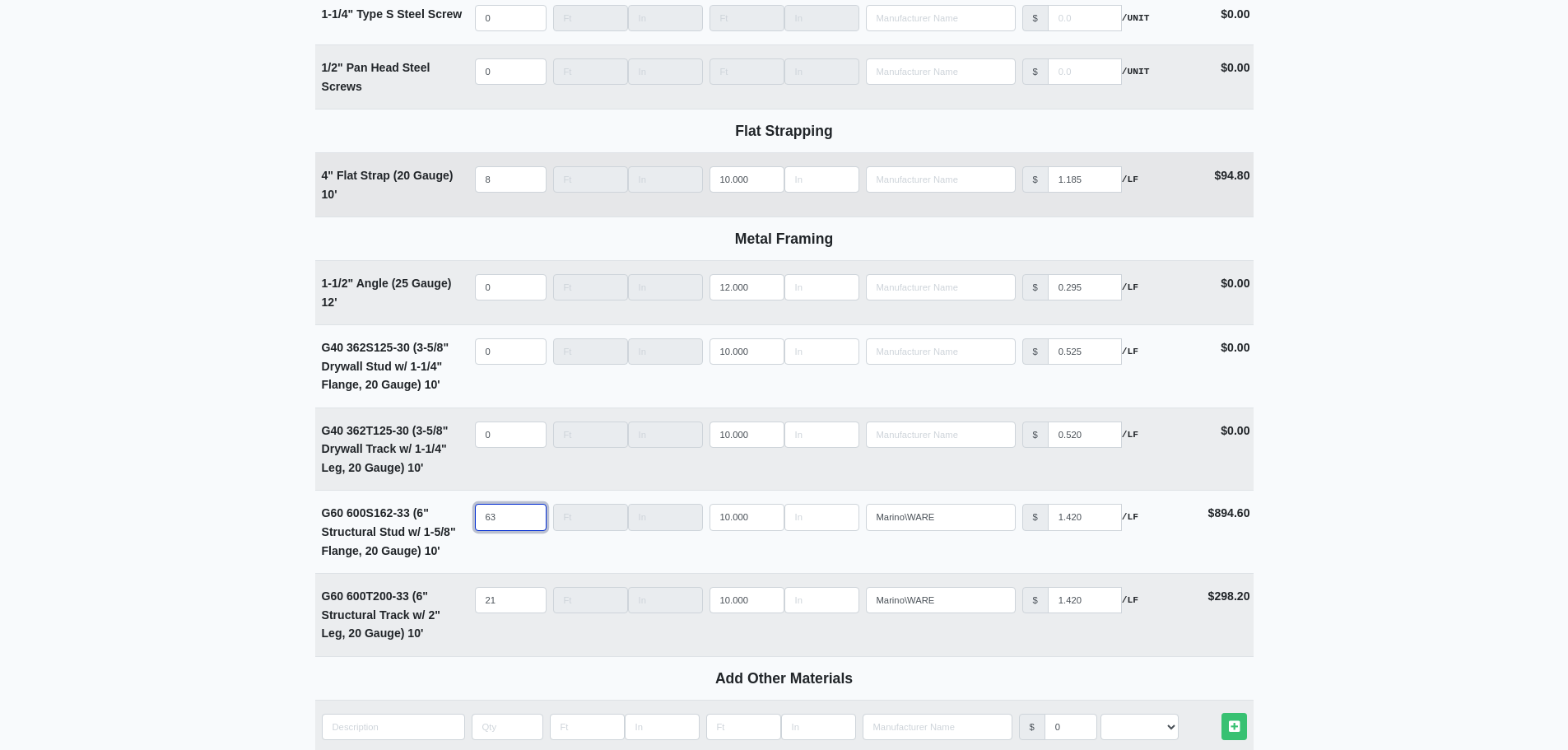
type input "63"
drag, startPoint x: 507, startPoint y: 182, endPoint x: 490, endPoint y: 184, distance: 17.1
click at [490, 184] on input "8" at bounding box center [511, 180] width 72 height 26
select select
type input "6"
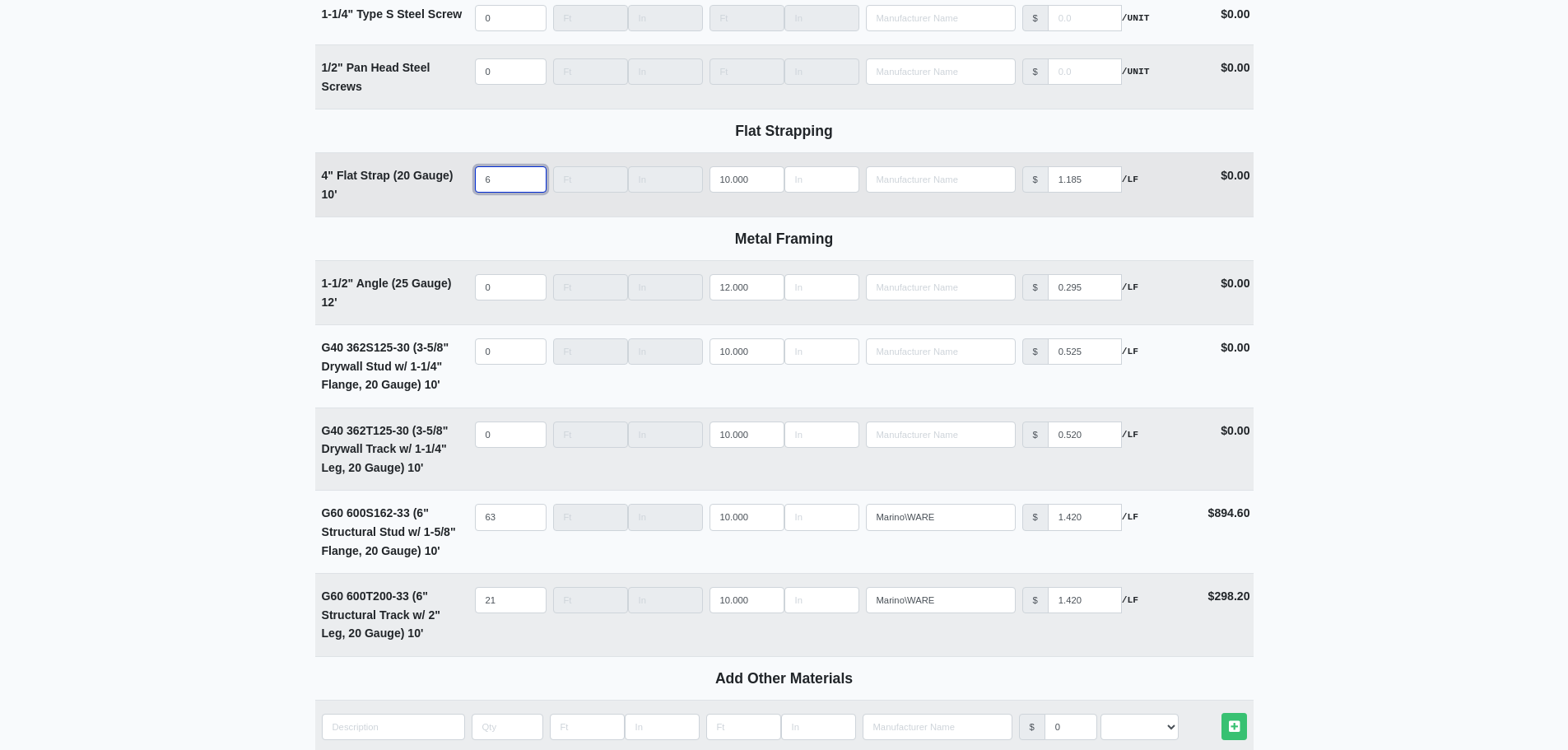
select select
type input "63"
select select
type input "63"
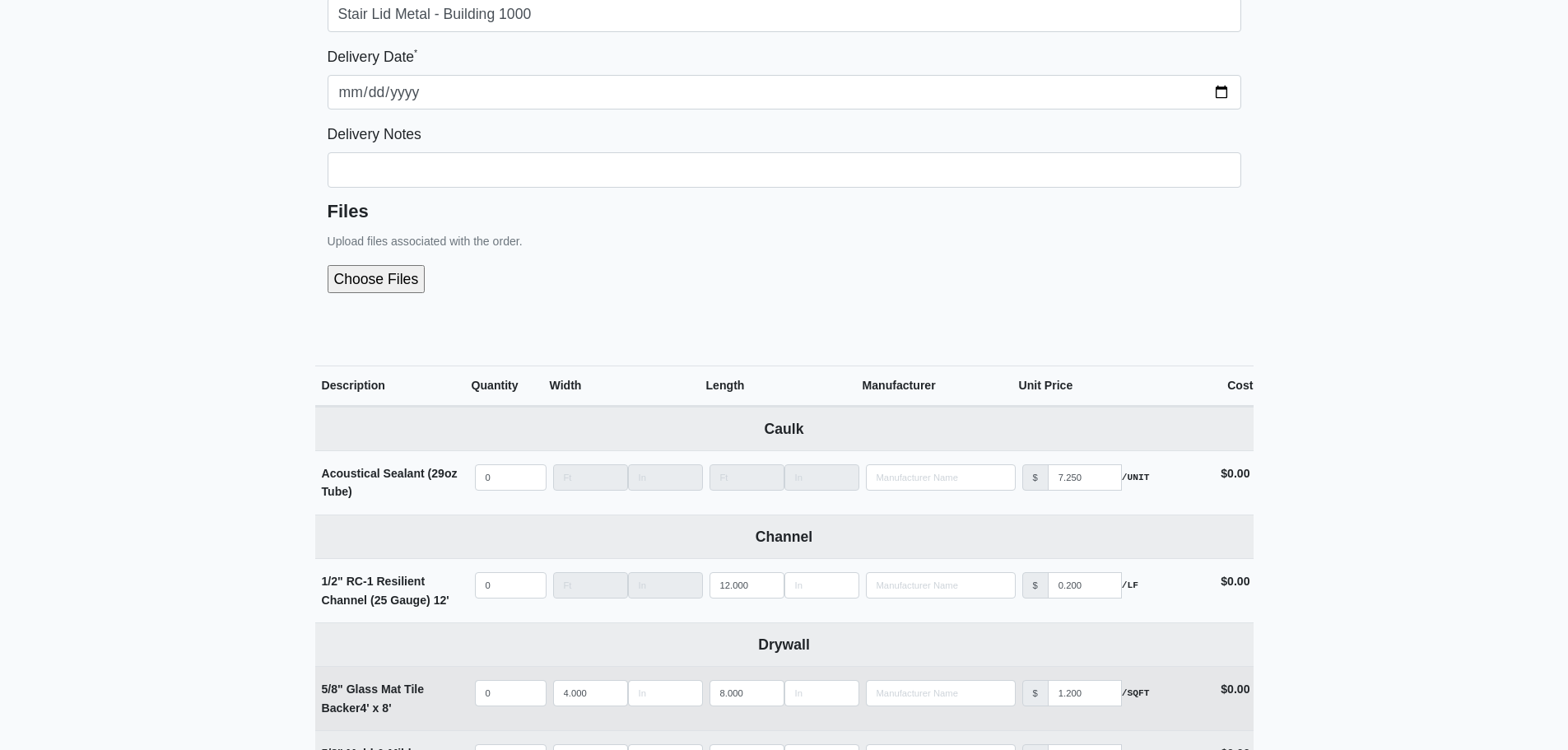
scroll to position [0, 0]
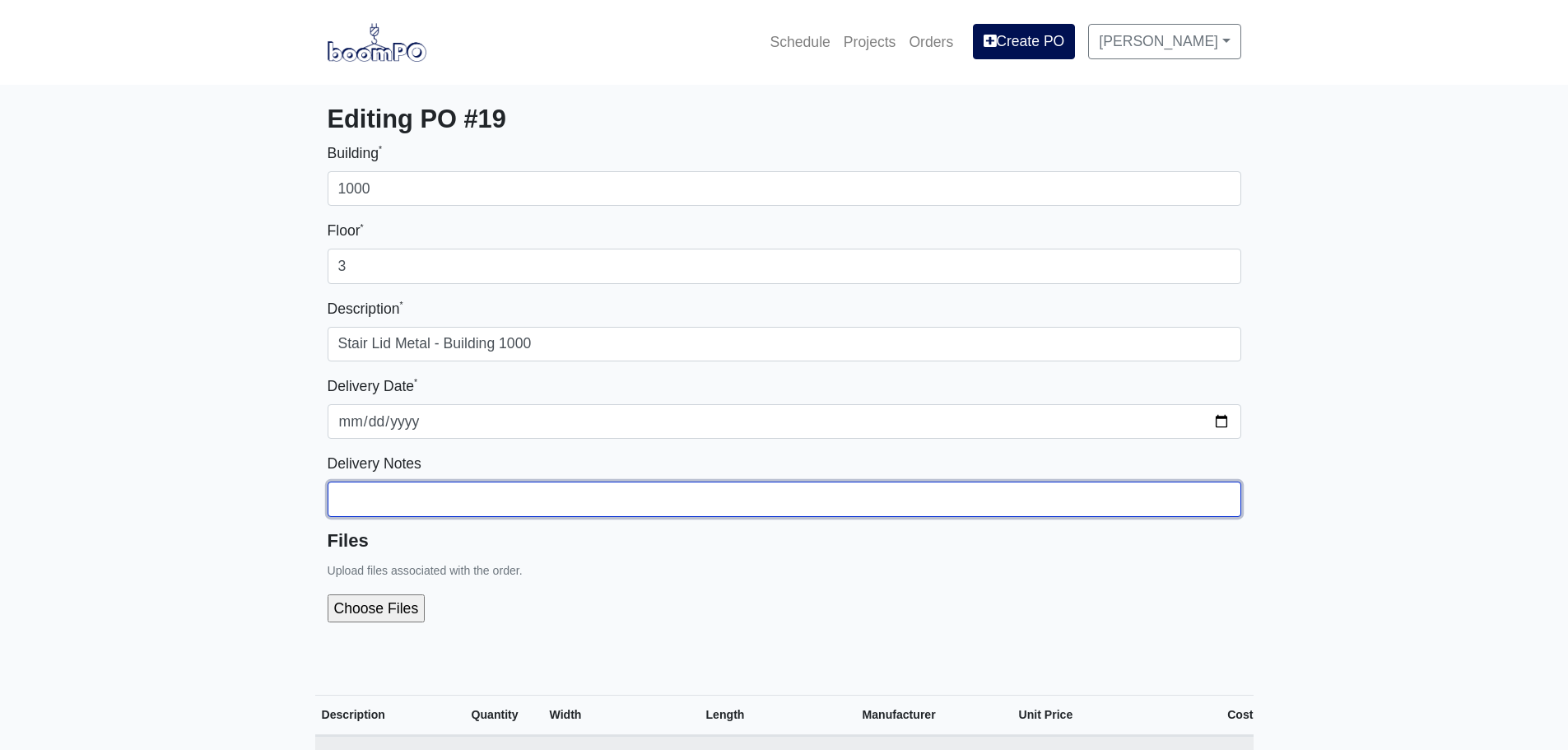
click at [473, 206] on input "Building *" at bounding box center [784, 188] width 913 height 34
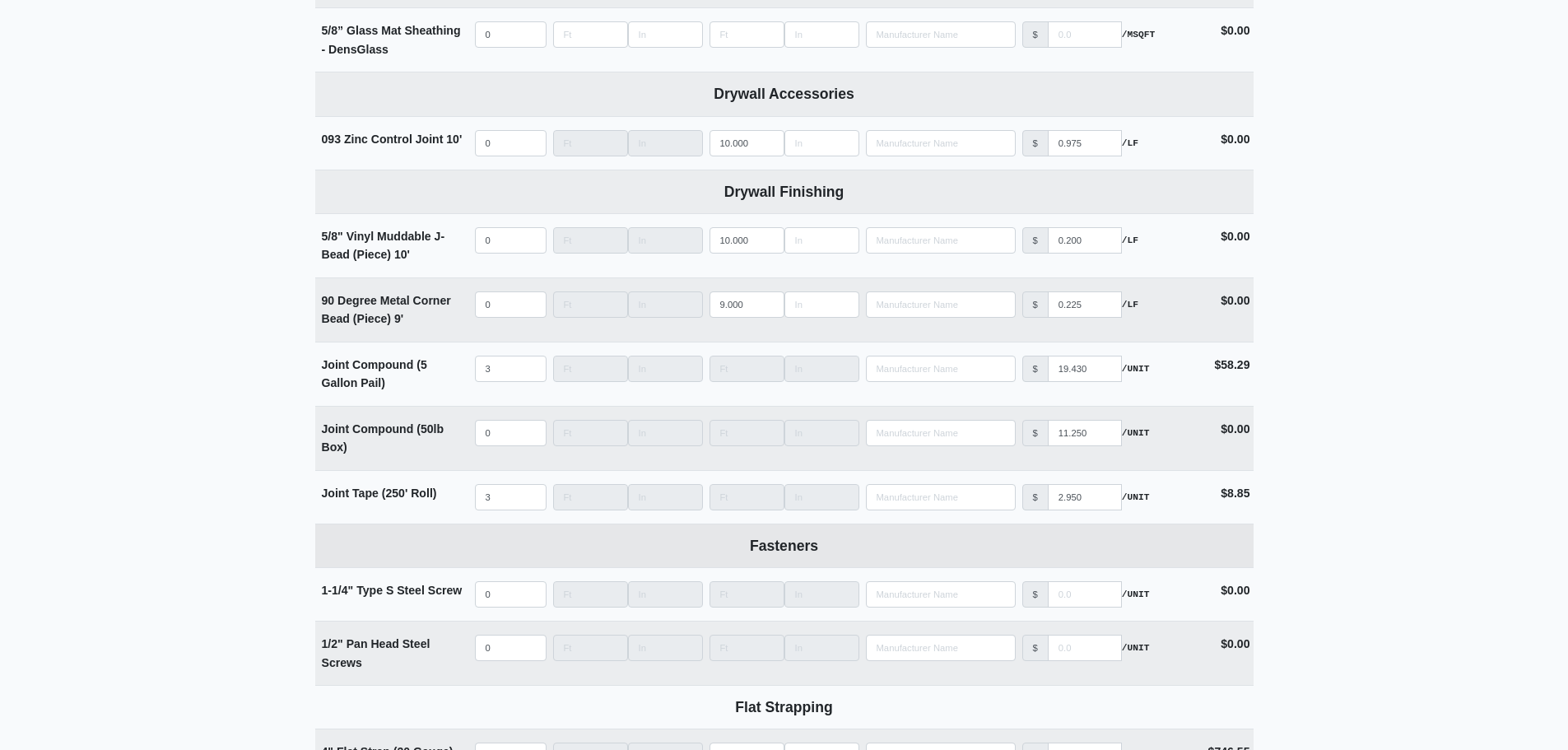
scroll to position [1482, 0]
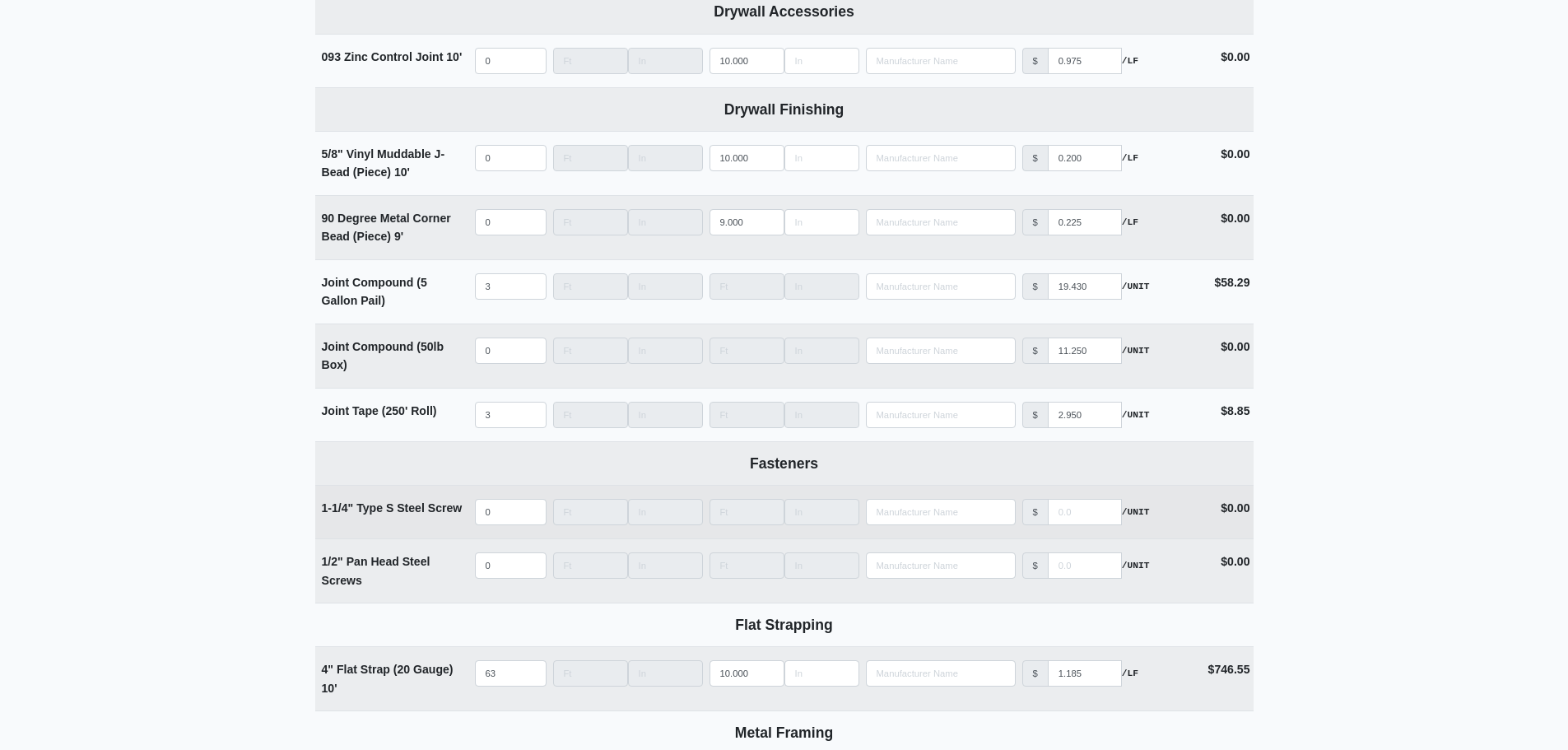
type input "Please divide this material evenly in each of the three stairs. Top floor"
click at [511, 517] on input "quantity" at bounding box center [511, 512] width 72 height 26
type input "3"
type input "0"
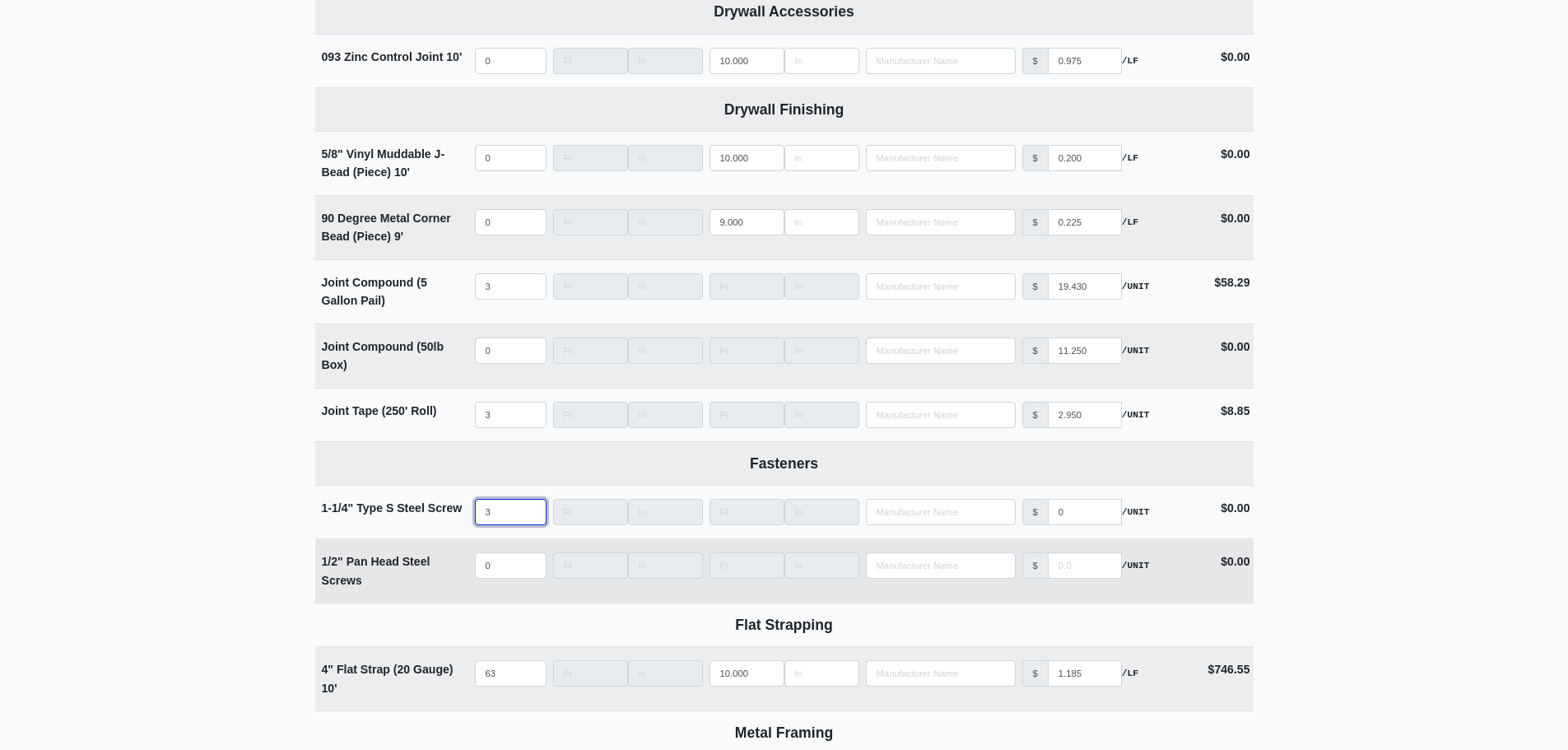
type input "3"
click at [504, 579] on input "quantity" at bounding box center [511, 566] width 72 height 26
type input "3"
type input "0"
type input "3"
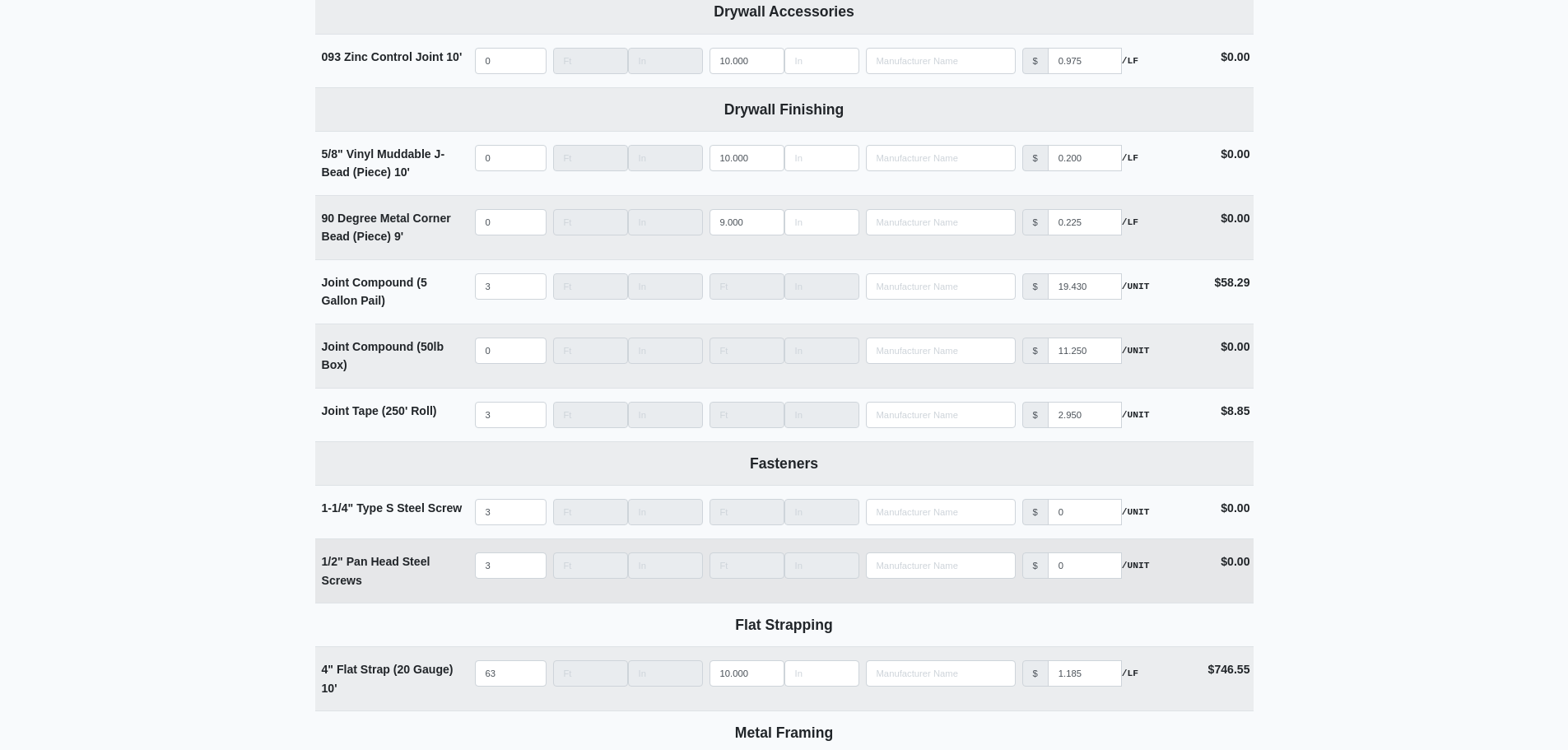
click at [413, 603] on td "1/2" Pan Head Steel Screws" at bounding box center [393, 571] width 156 height 63
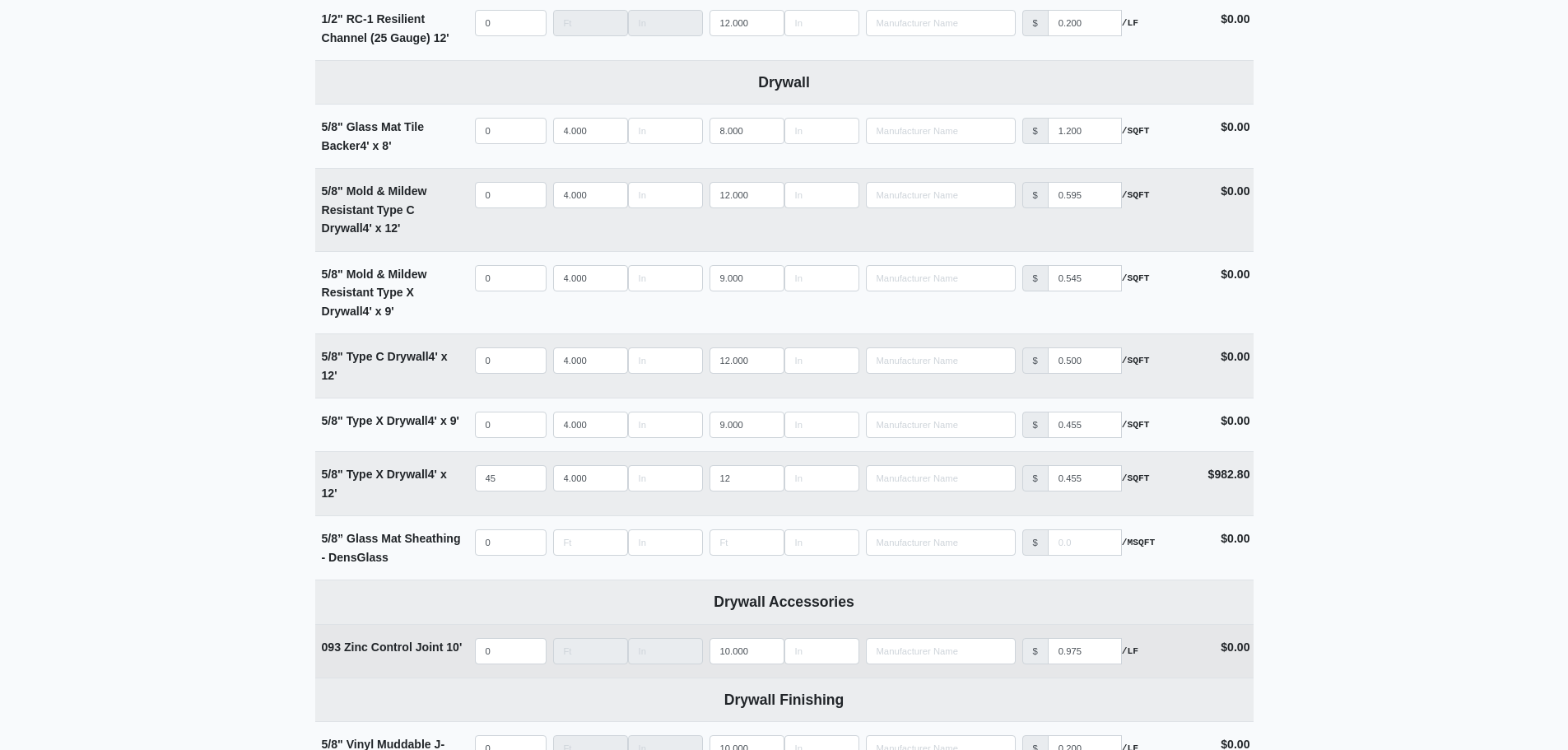
scroll to position [905, 0]
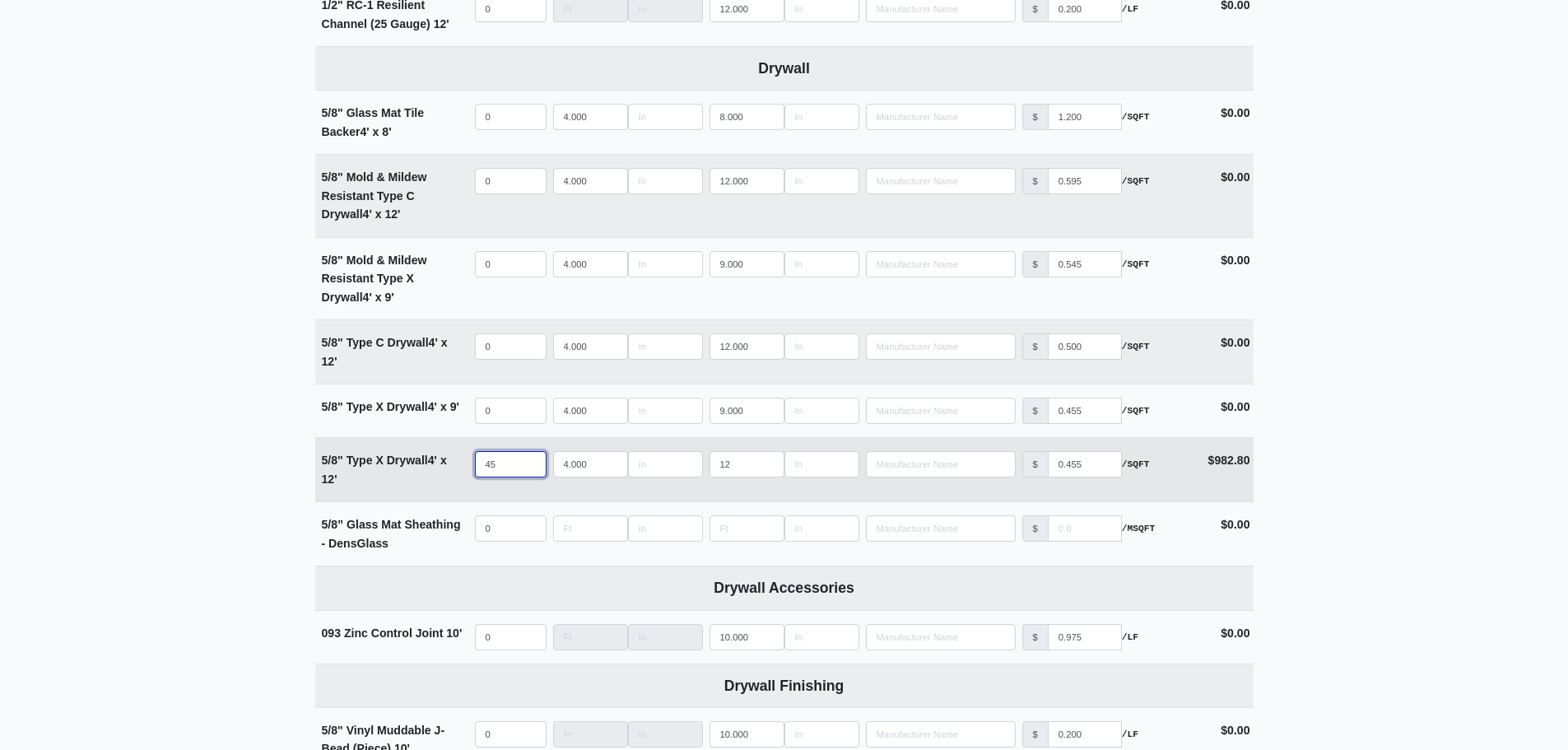
click at [514, 462] on input "45" at bounding box center [511, 464] width 72 height 26
type input "4"
select select
type input "48"
select select
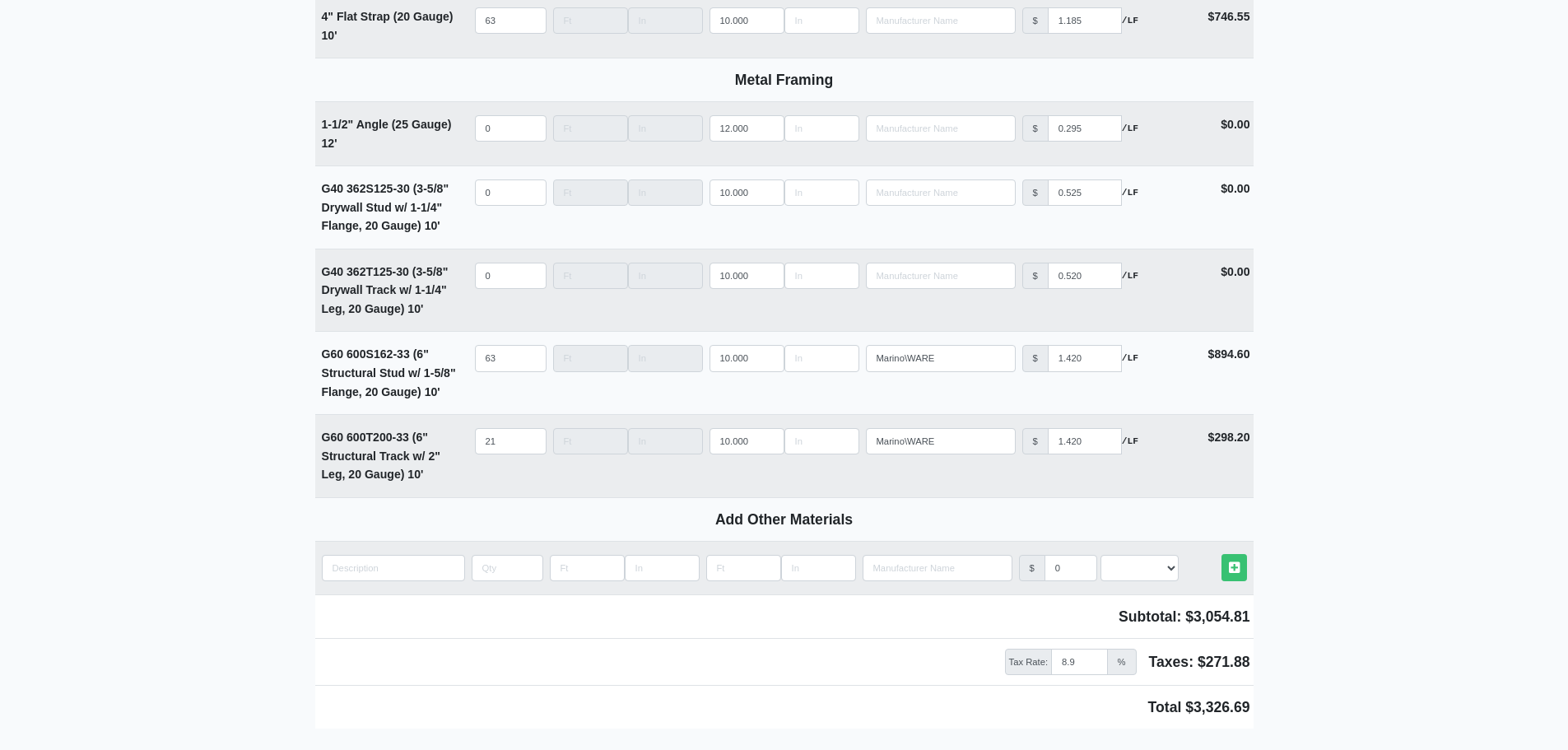
scroll to position [2273, 0]
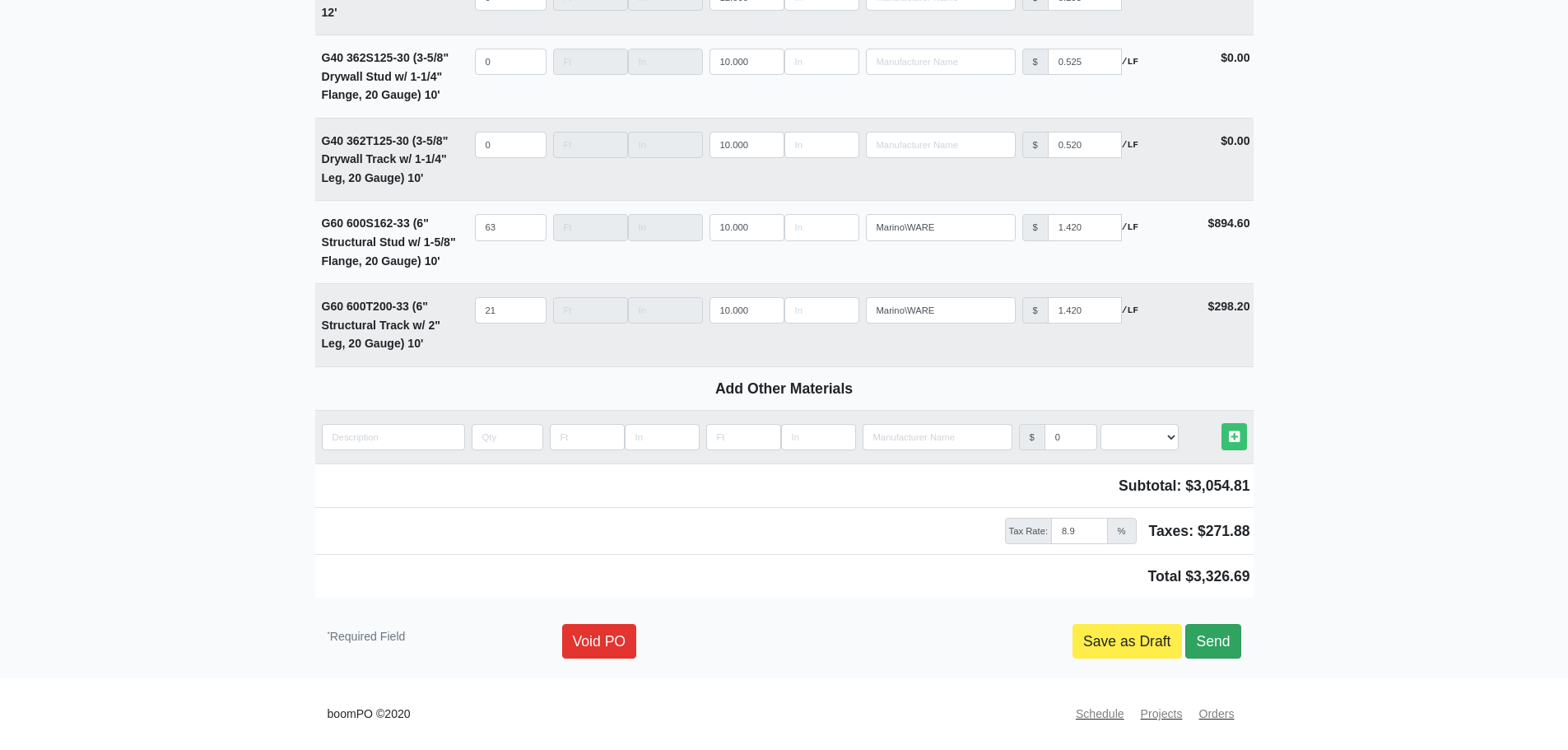
type input "48"
click at [1205, 636] on link "Send" at bounding box center [1212, 641] width 55 height 34
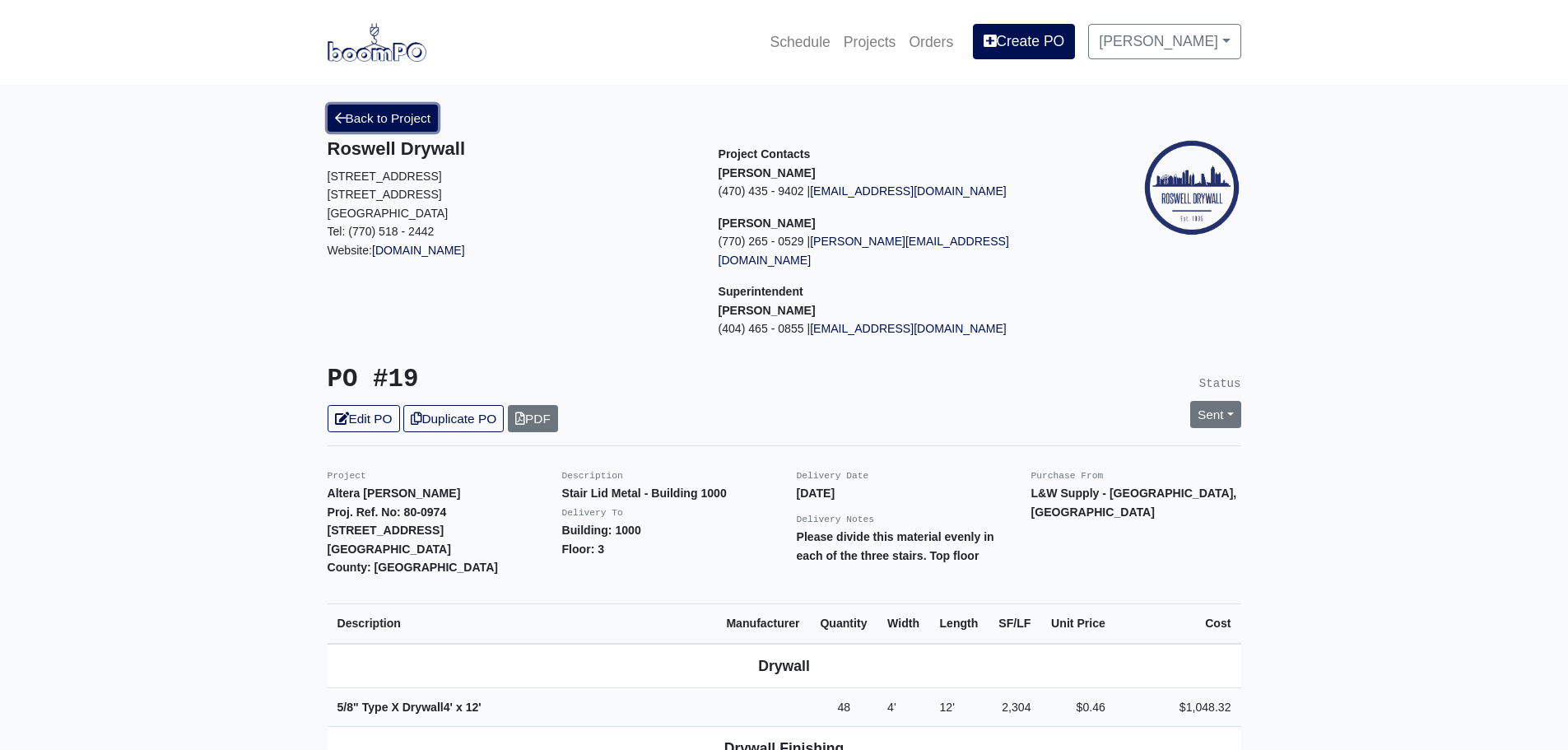
click at [360, 118] on link "Back to Project" at bounding box center [382, 117] width 111 height 27
